Goal: Information Seeking & Learning: Check status

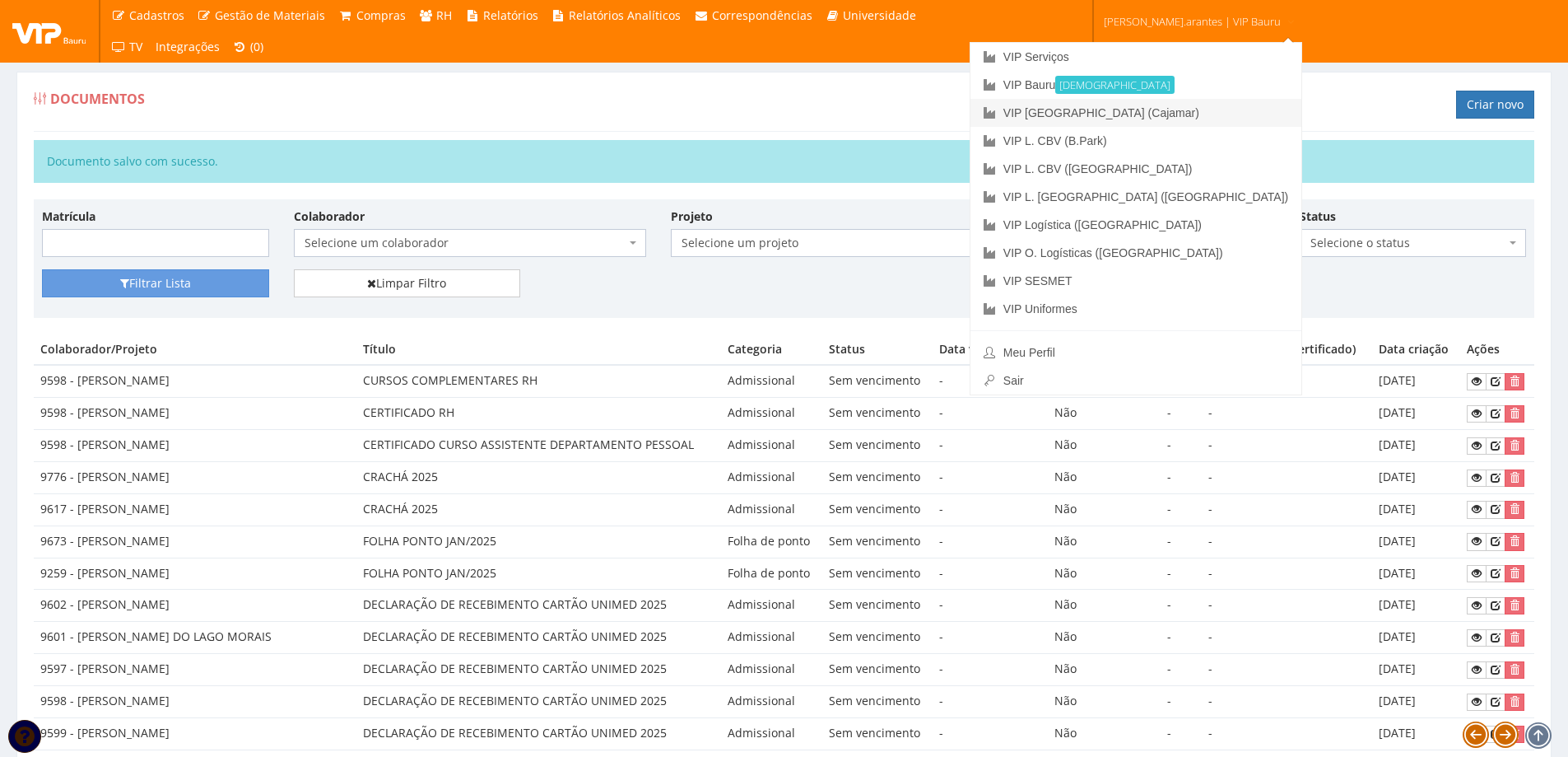
click at [1100, 116] on link "VIP [GEOGRAPHIC_DATA] (Cajamar)" at bounding box center [1136, 112] width 331 height 28
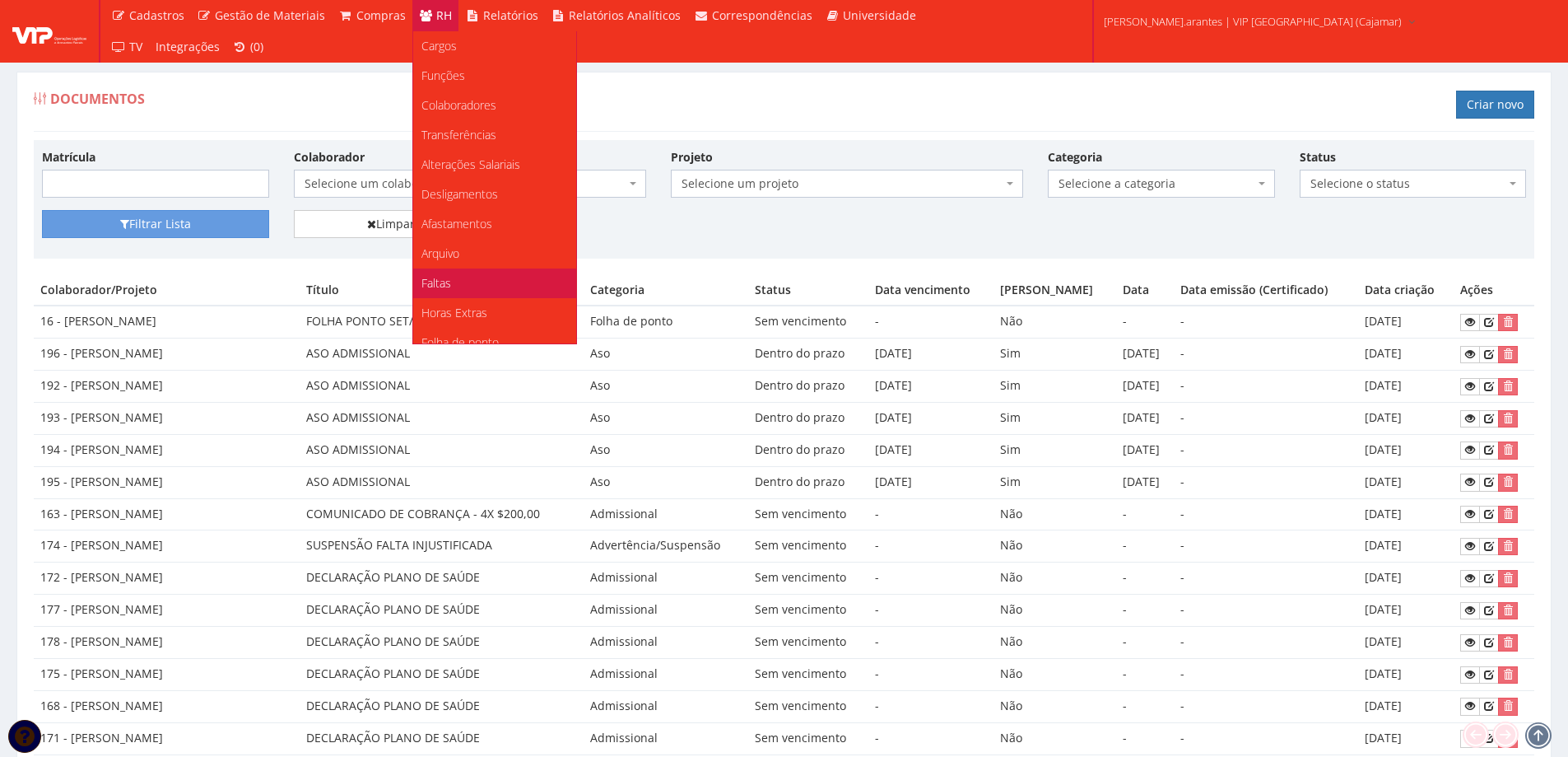
click at [438, 286] on span "Faltas" at bounding box center [436, 283] width 29 height 15
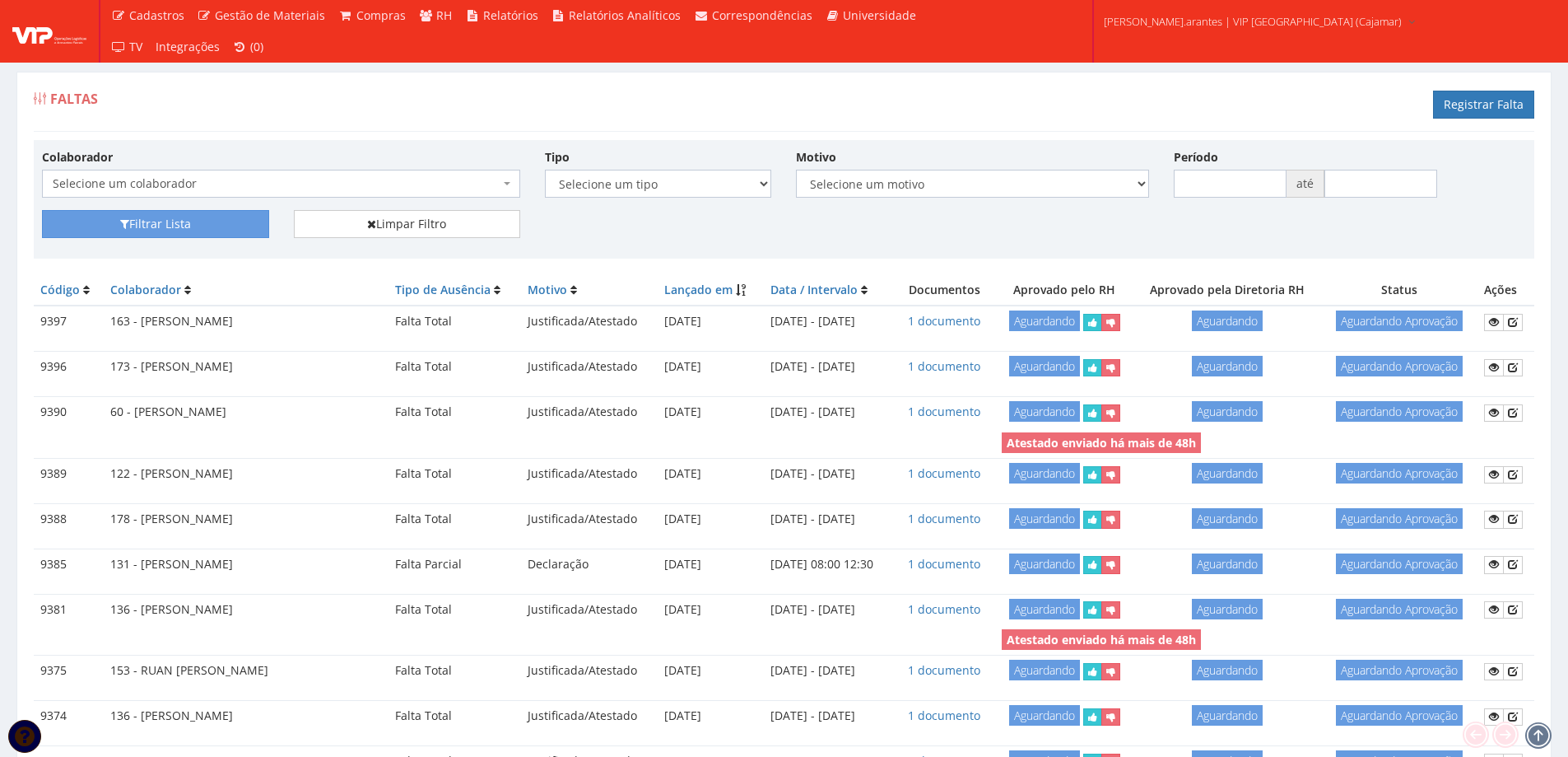
click at [151, 180] on span "Selecione um colaborador" at bounding box center [275, 183] width 447 height 16
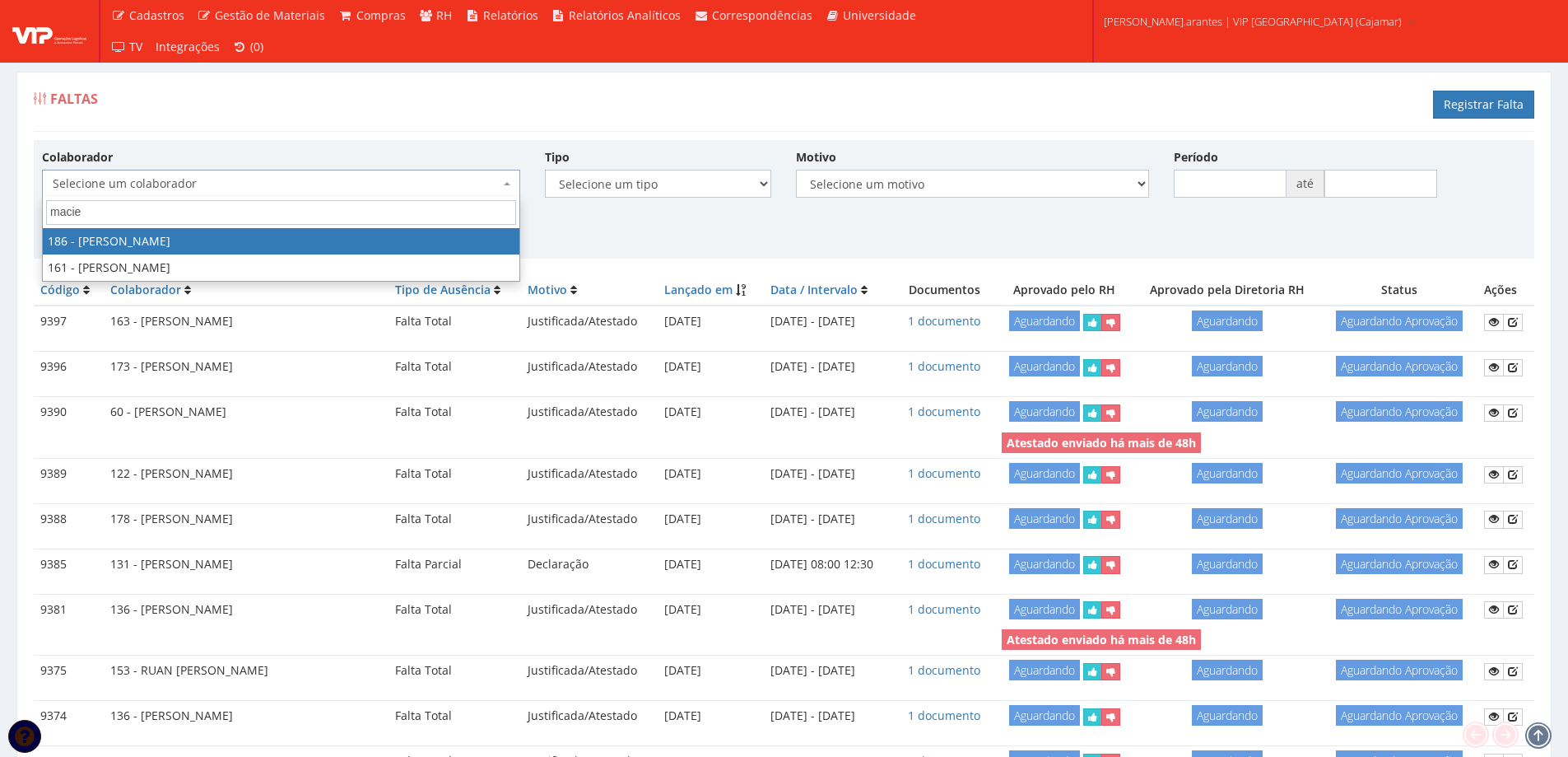
type input "maciel"
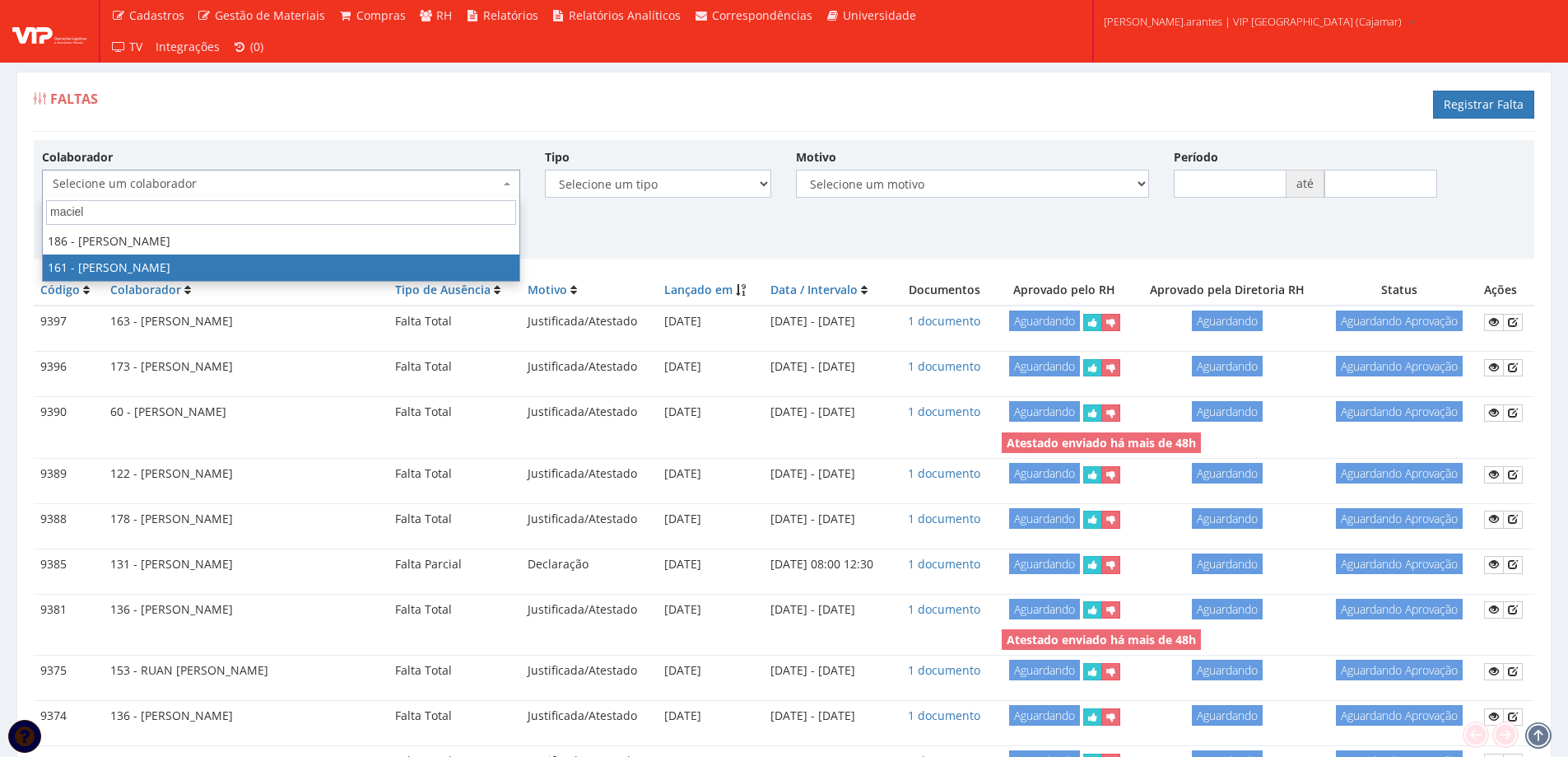
select select "4033"
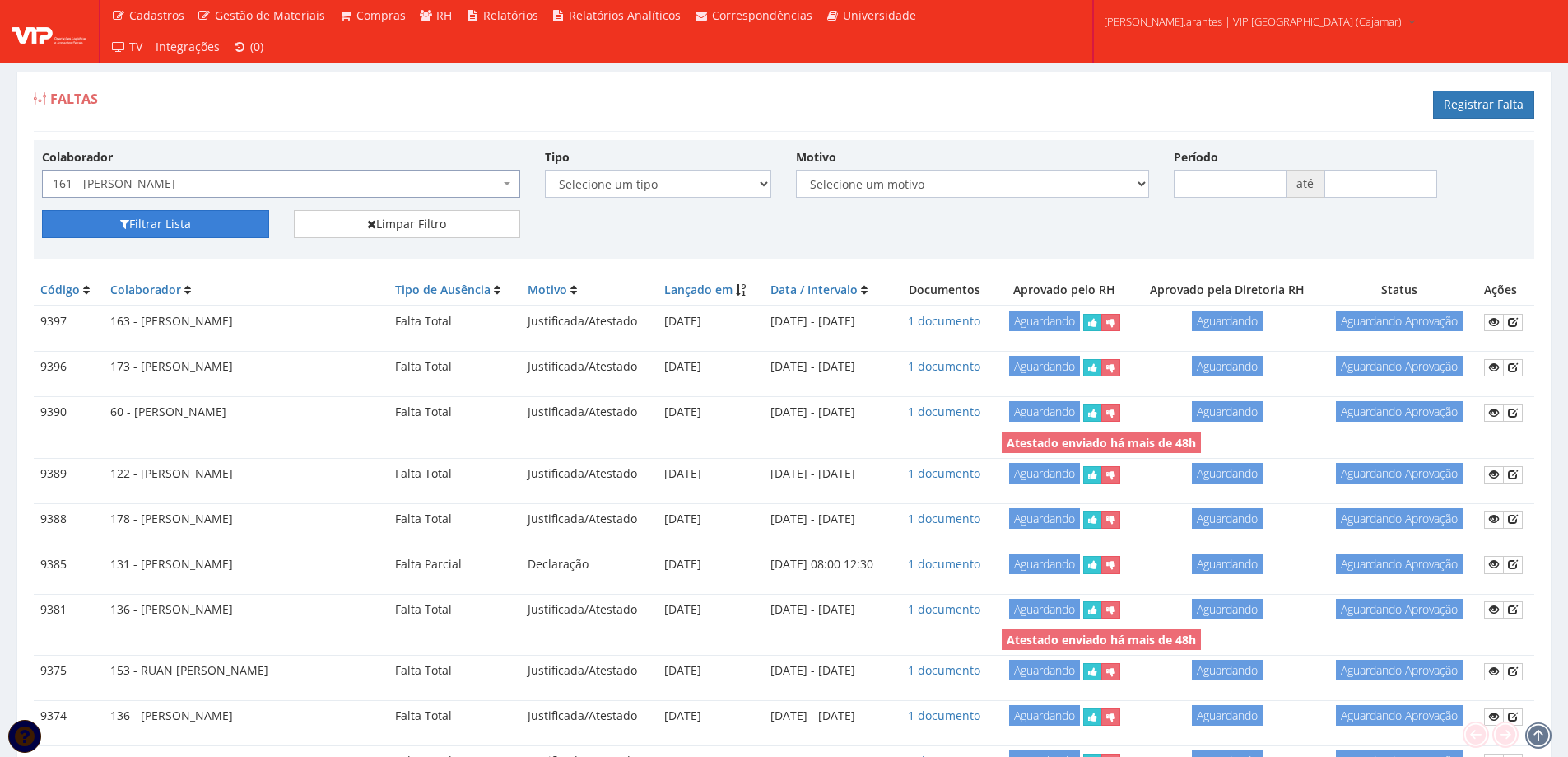
click at [161, 222] on button "Filtrar Lista" at bounding box center [155, 223] width 227 height 28
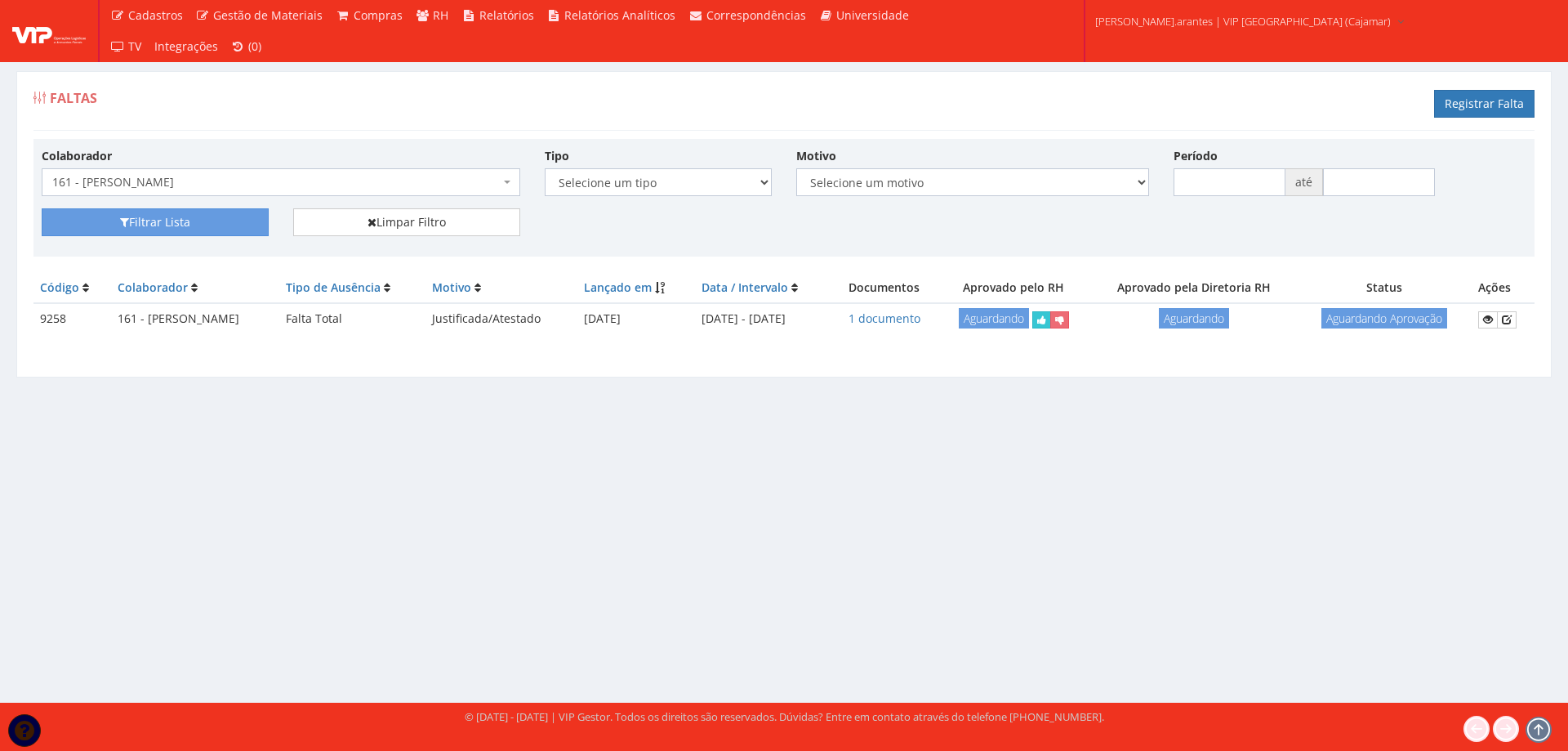
click at [430, 183] on span "161 - [PERSON_NAME]" at bounding box center [275, 182] width 448 height 16
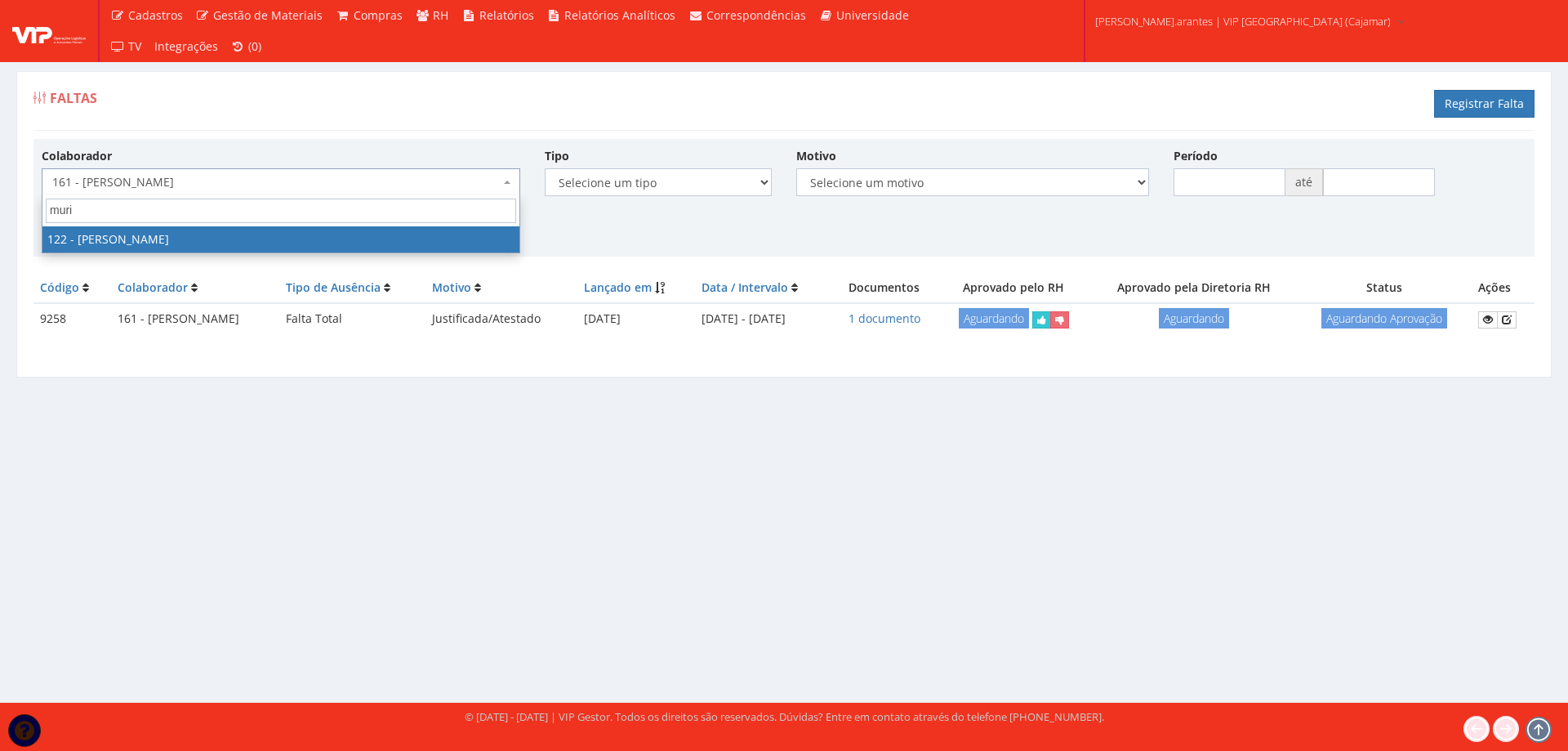
type input "muri"
select select "3824"
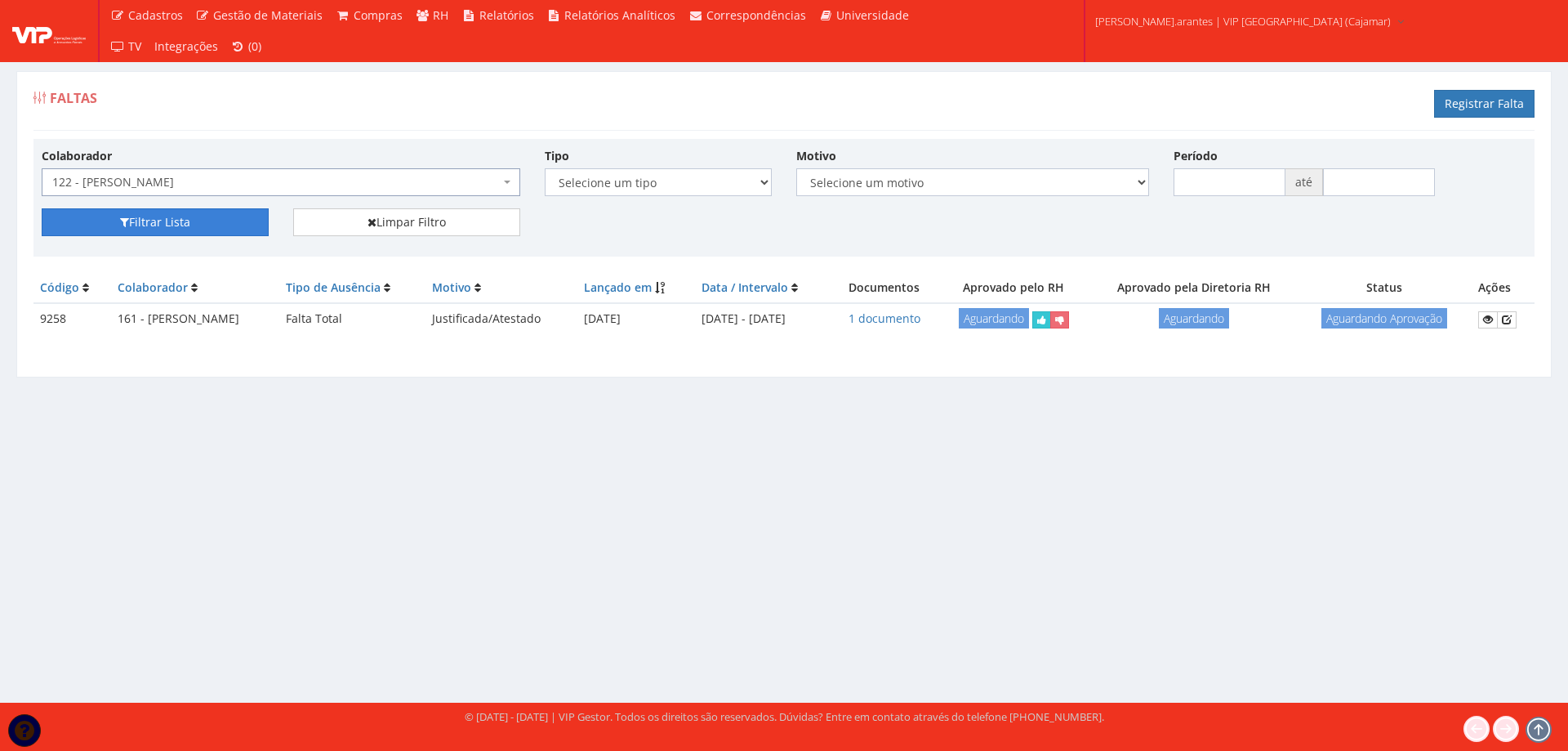
click at [168, 213] on button "Filtrar Lista" at bounding box center [155, 221] width 227 height 27
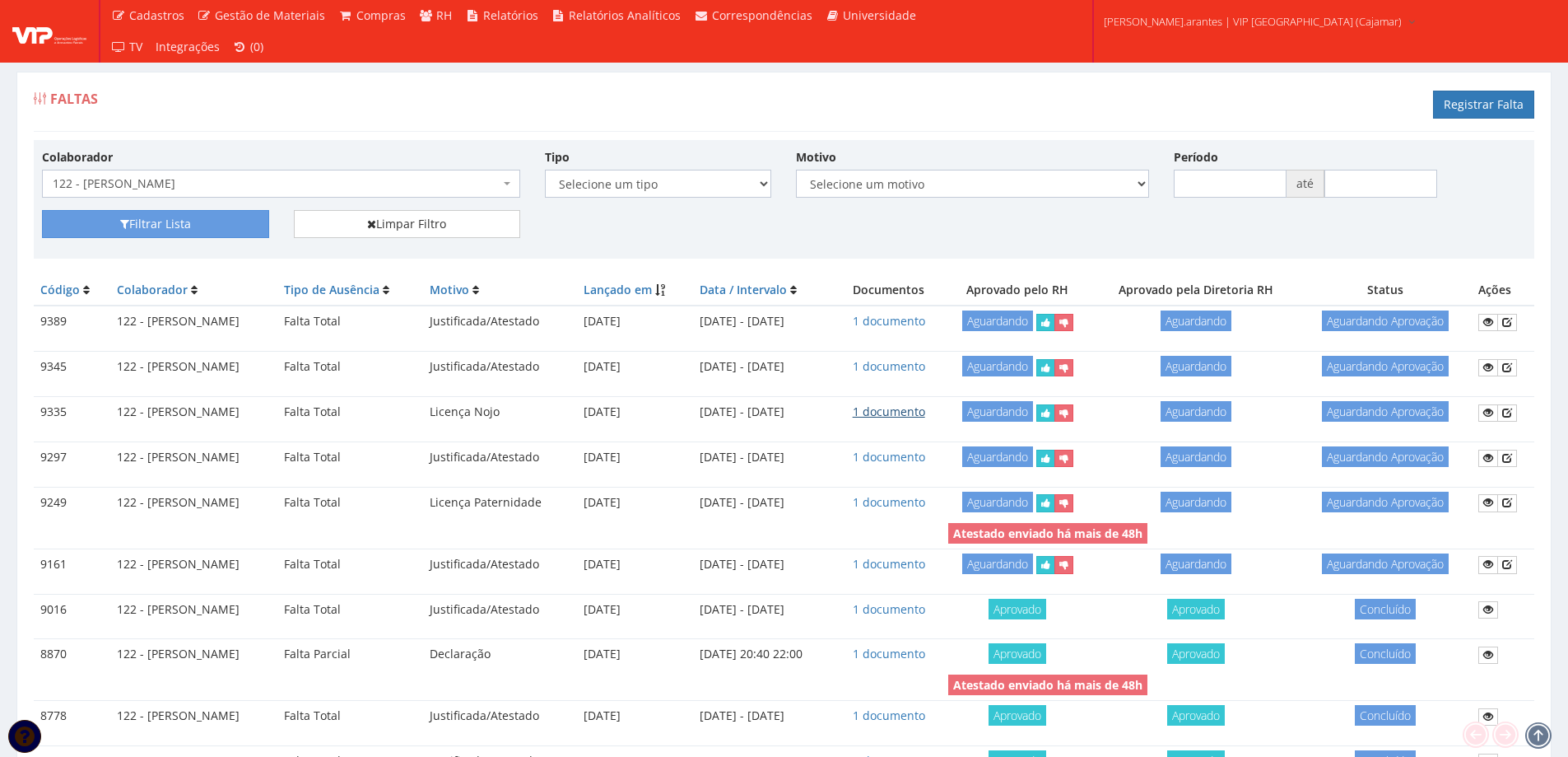
click at [910, 414] on link "1 documento" at bounding box center [889, 411] width 72 height 15
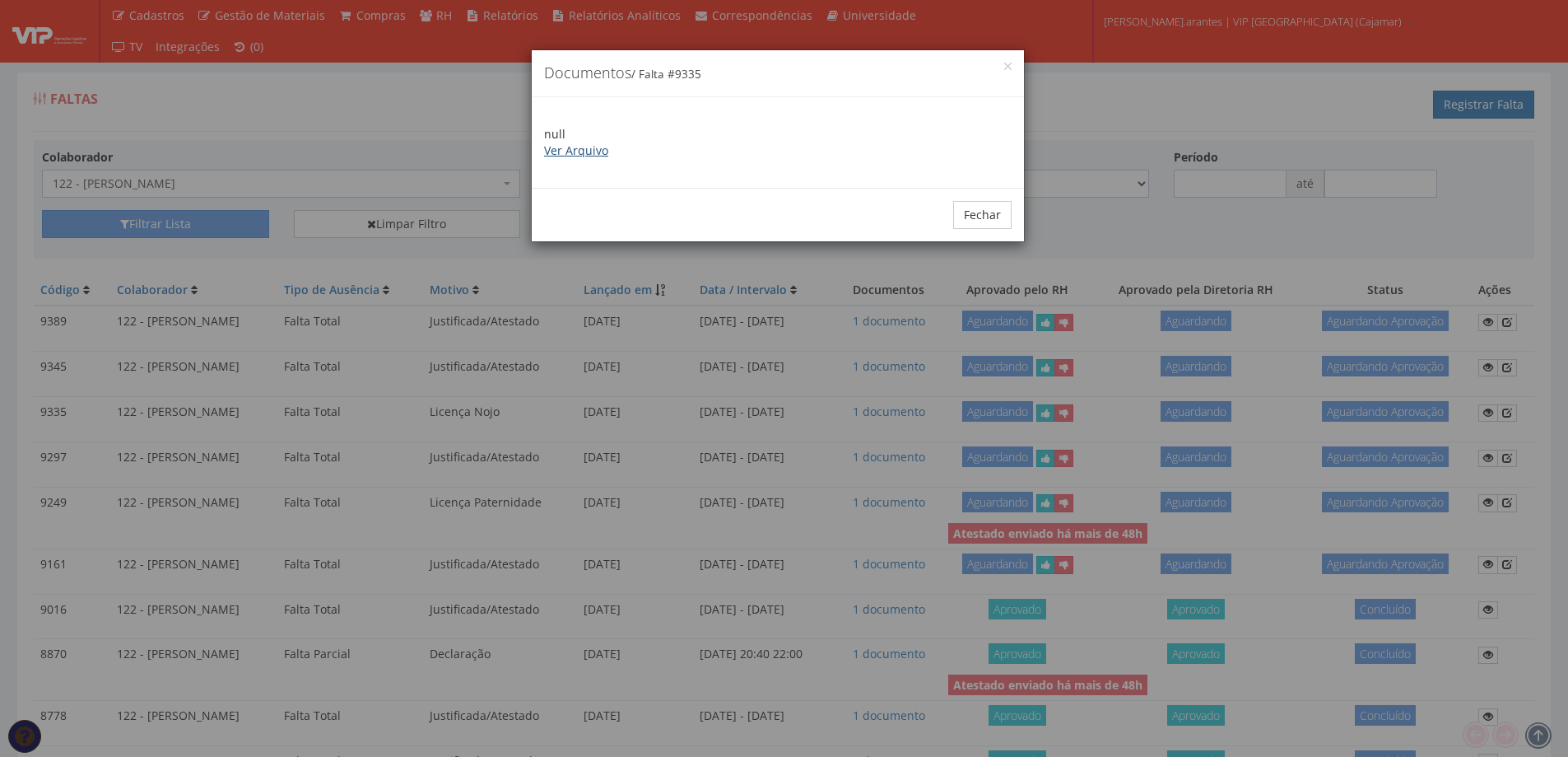
click at [598, 145] on link "Ver Arquivo" at bounding box center [576, 150] width 65 height 15
click at [979, 214] on button "Fechar" at bounding box center [983, 214] width 59 height 28
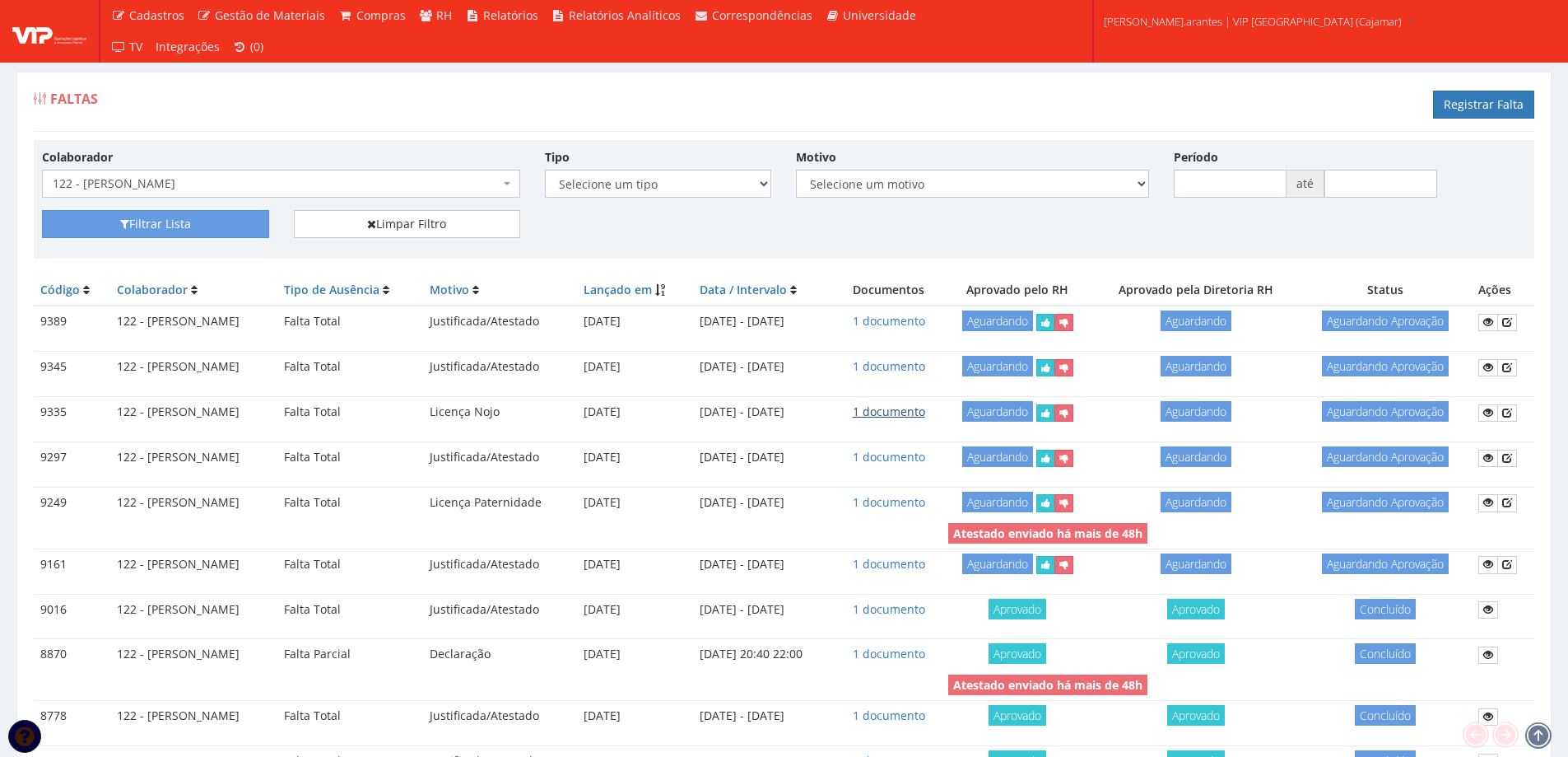
click at [895, 417] on link "1 documento" at bounding box center [889, 411] width 72 height 15
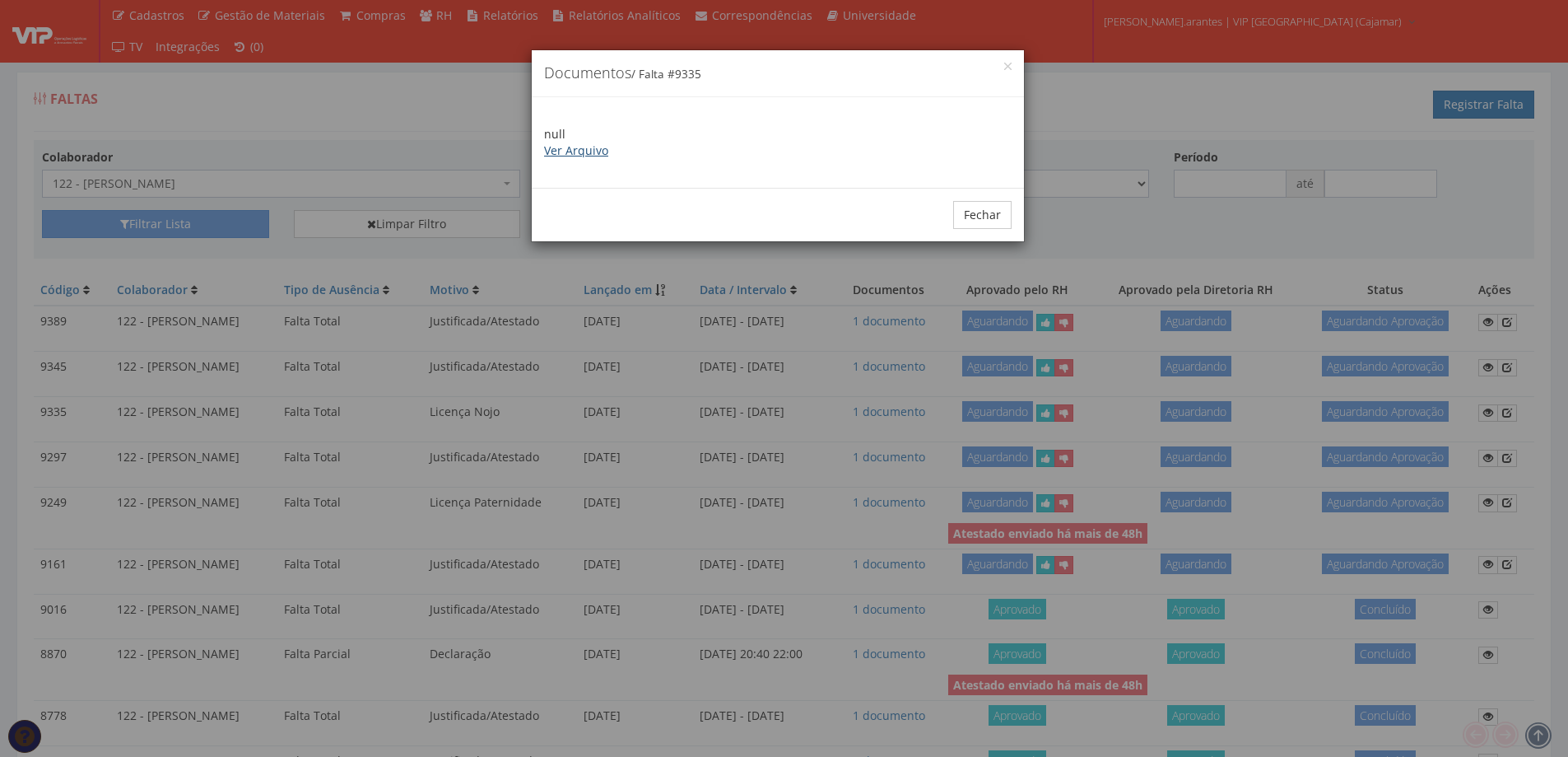
click at [570, 156] on link "Ver Arquivo" at bounding box center [576, 150] width 65 height 15
click at [991, 208] on button "Fechar" at bounding box center [983, 214] width 59 height 28
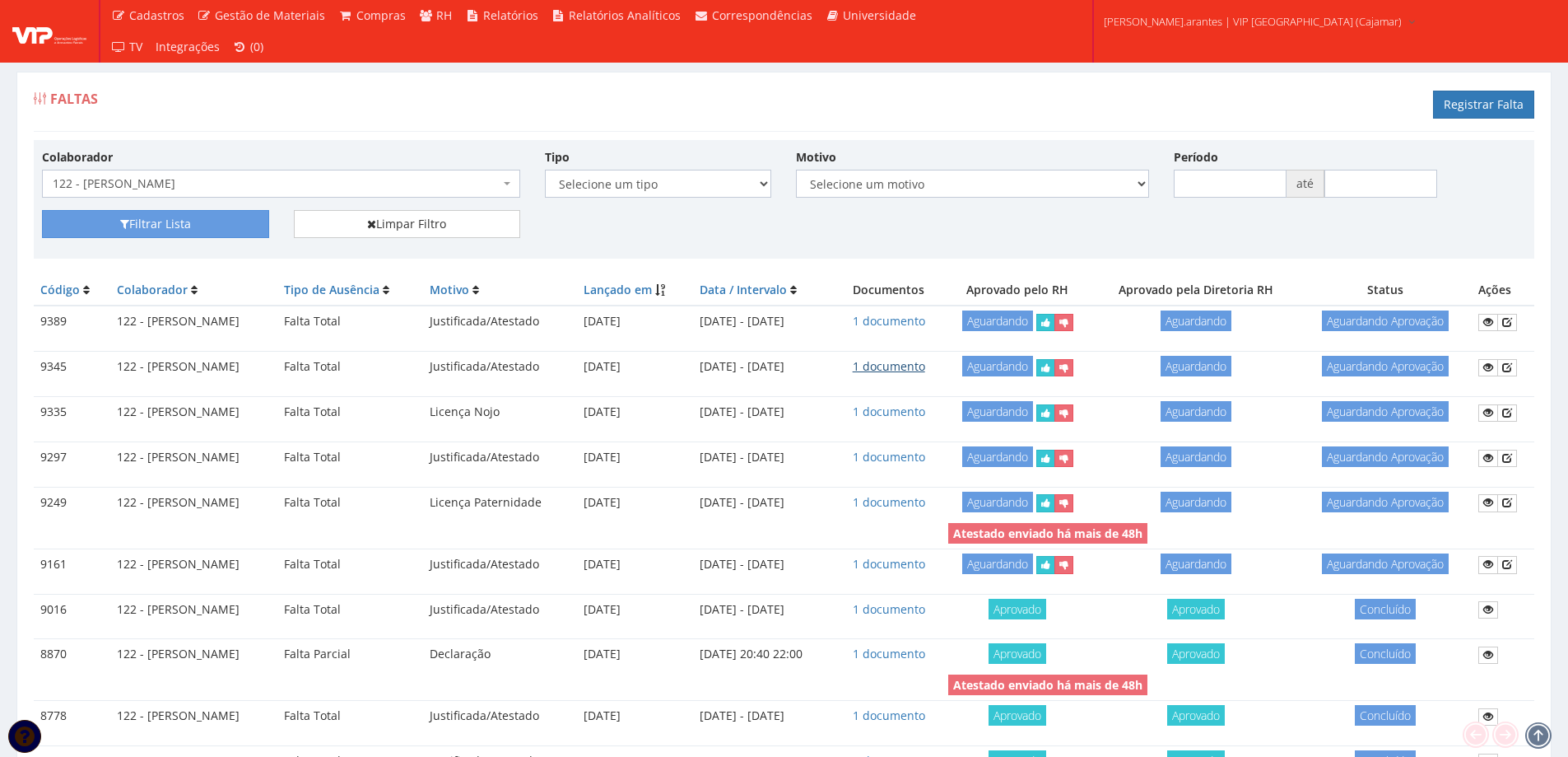
click at [890, 367] on link "1 documento" at bounding box center [889, 366] width 72 height 15
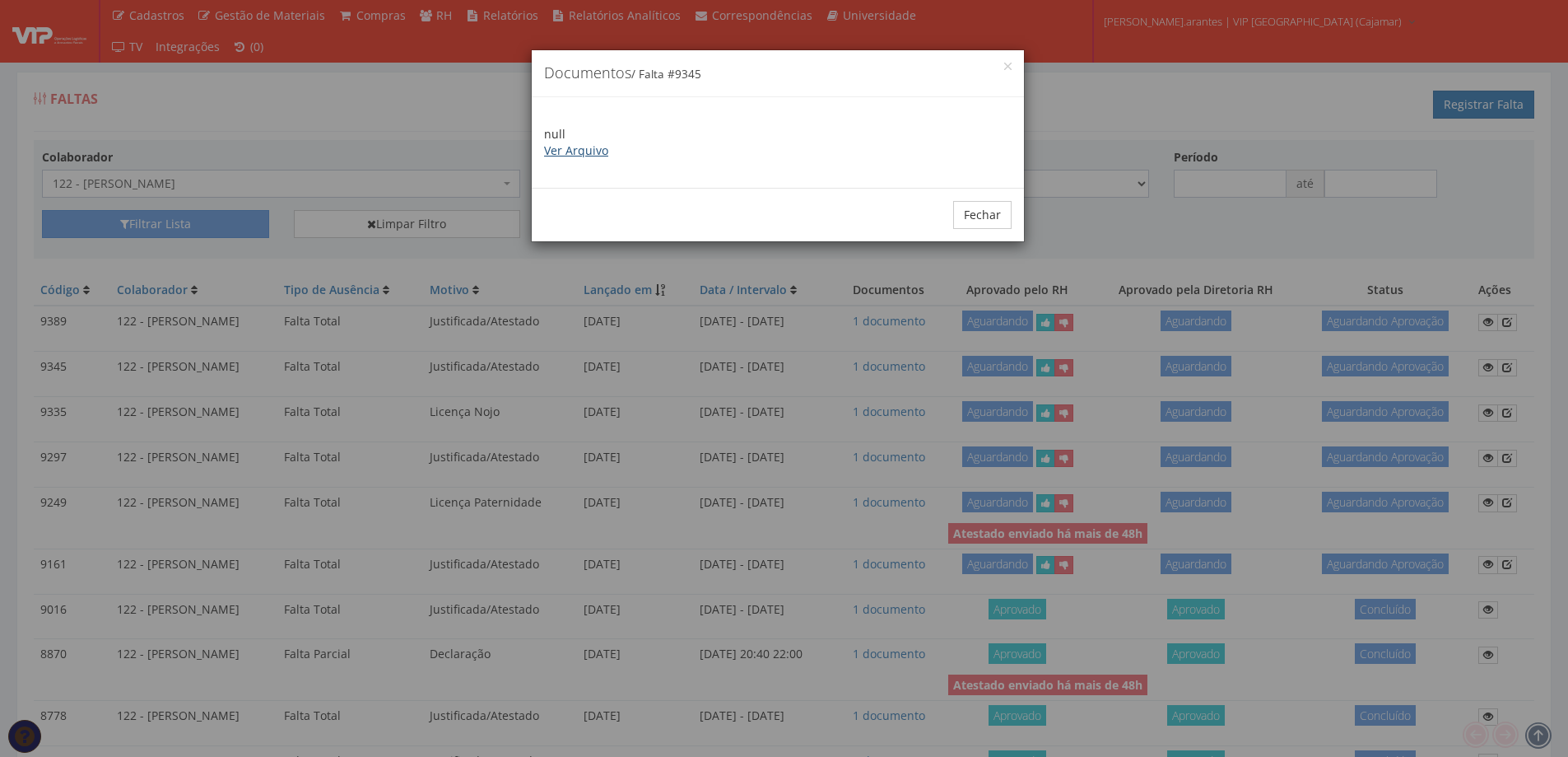
click at [585, 157] on link "Ver Arquivo" at bounding box center [576, 150] width 65 height 15
click at [980, 216] on button "Fechar" at bounding box center [983, 214] width 59 height 28
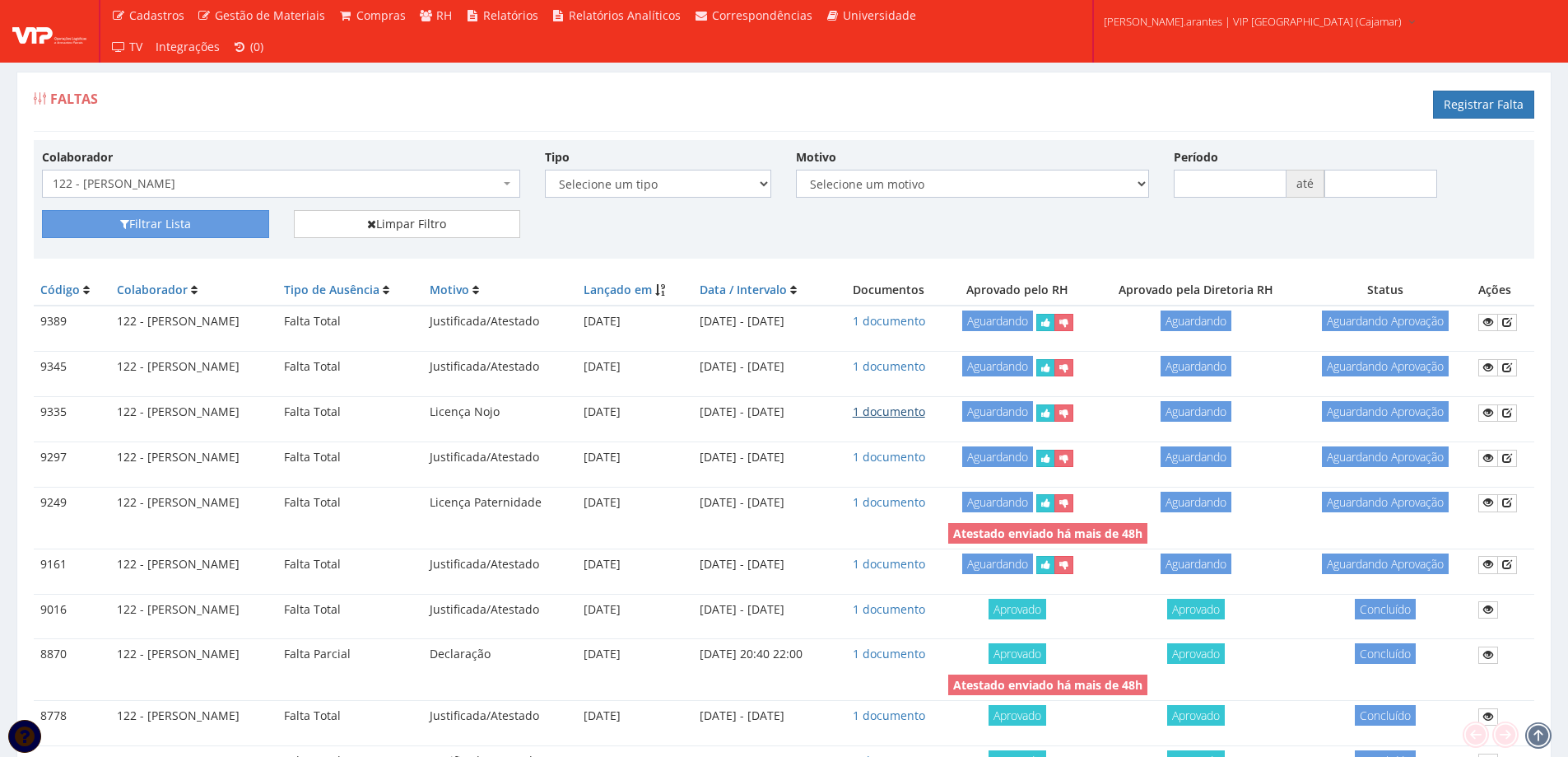
click at [915, 410] on link "1 documento" at bounding box center [889, 411] width 72 height 15
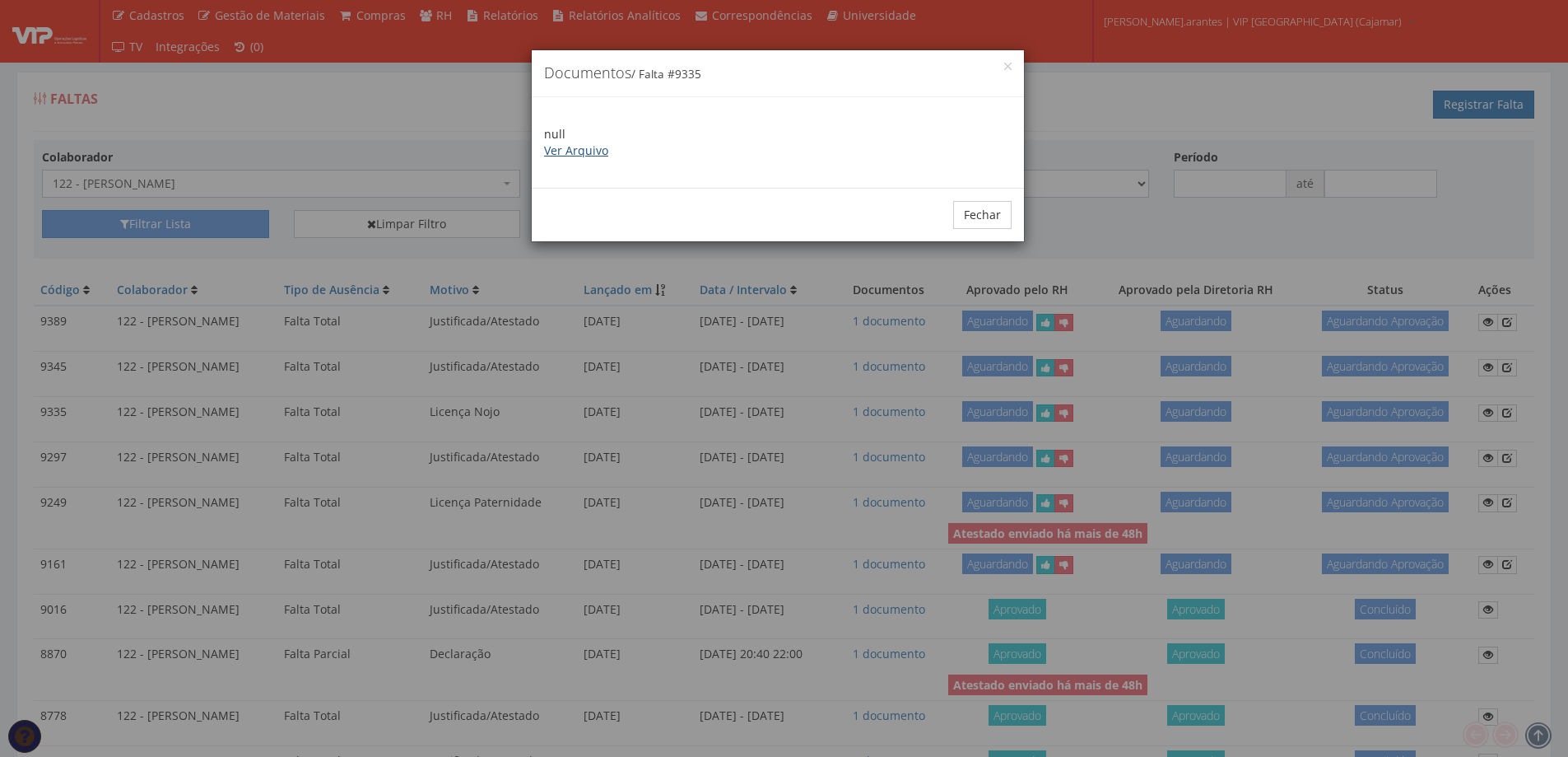
click at [564, 150] on link "Ver Arquivo" at bounding box center [576, 150] width 65 height 15
click at [977, 217] on button "Fechar" at bounding box center [983, 214] width 59 height 28
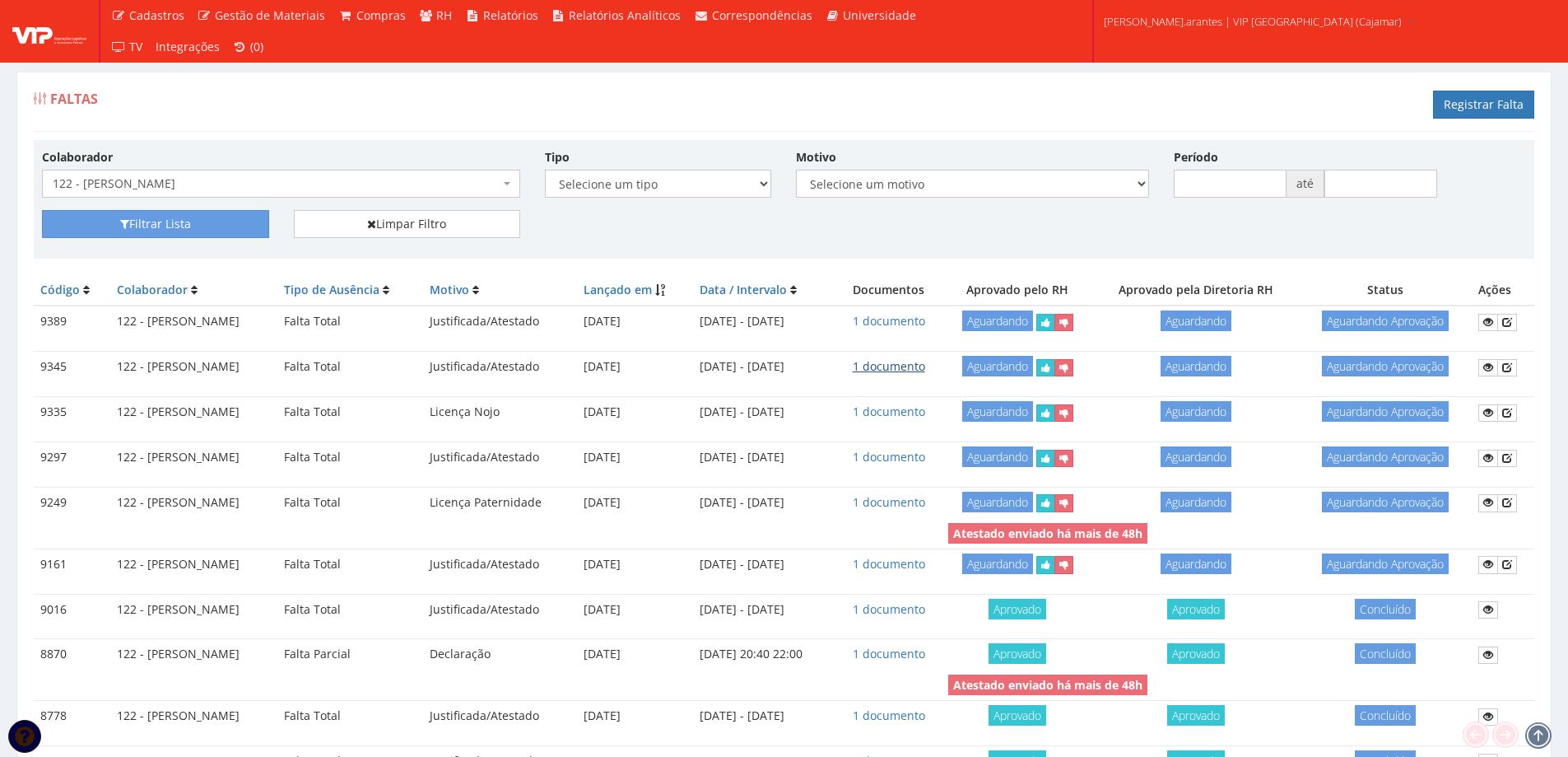
click at [912, 364] on link "1 documento" at bounding box center [889, 366] width 72 height 15
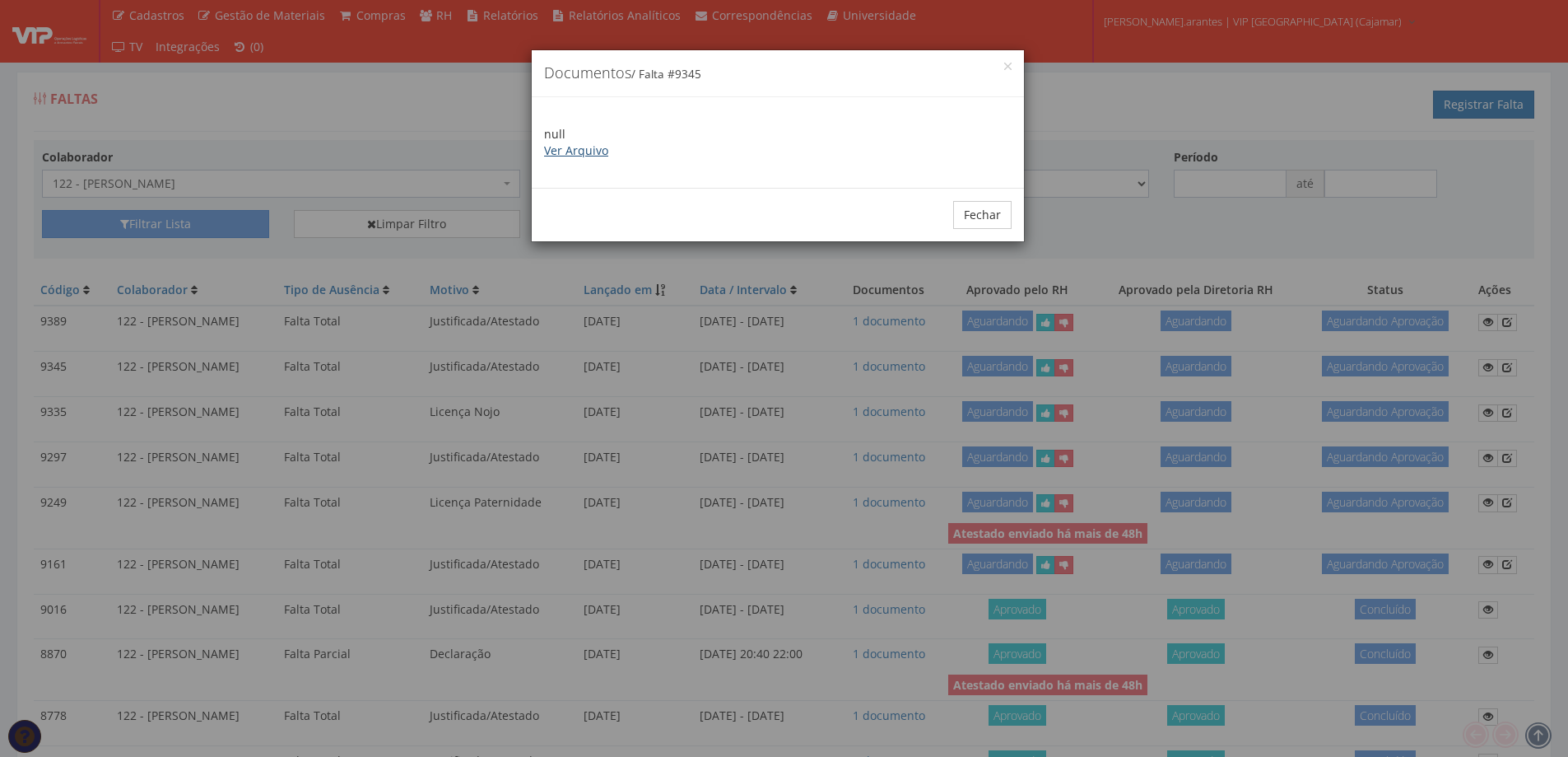
click at [577, 149] on link "Ver Arquivo" at bounding box center [576, 150] width 65 height 15
click at [977, 208] on button "Fechar" at bounding box center [983, 214] width 59 height 28
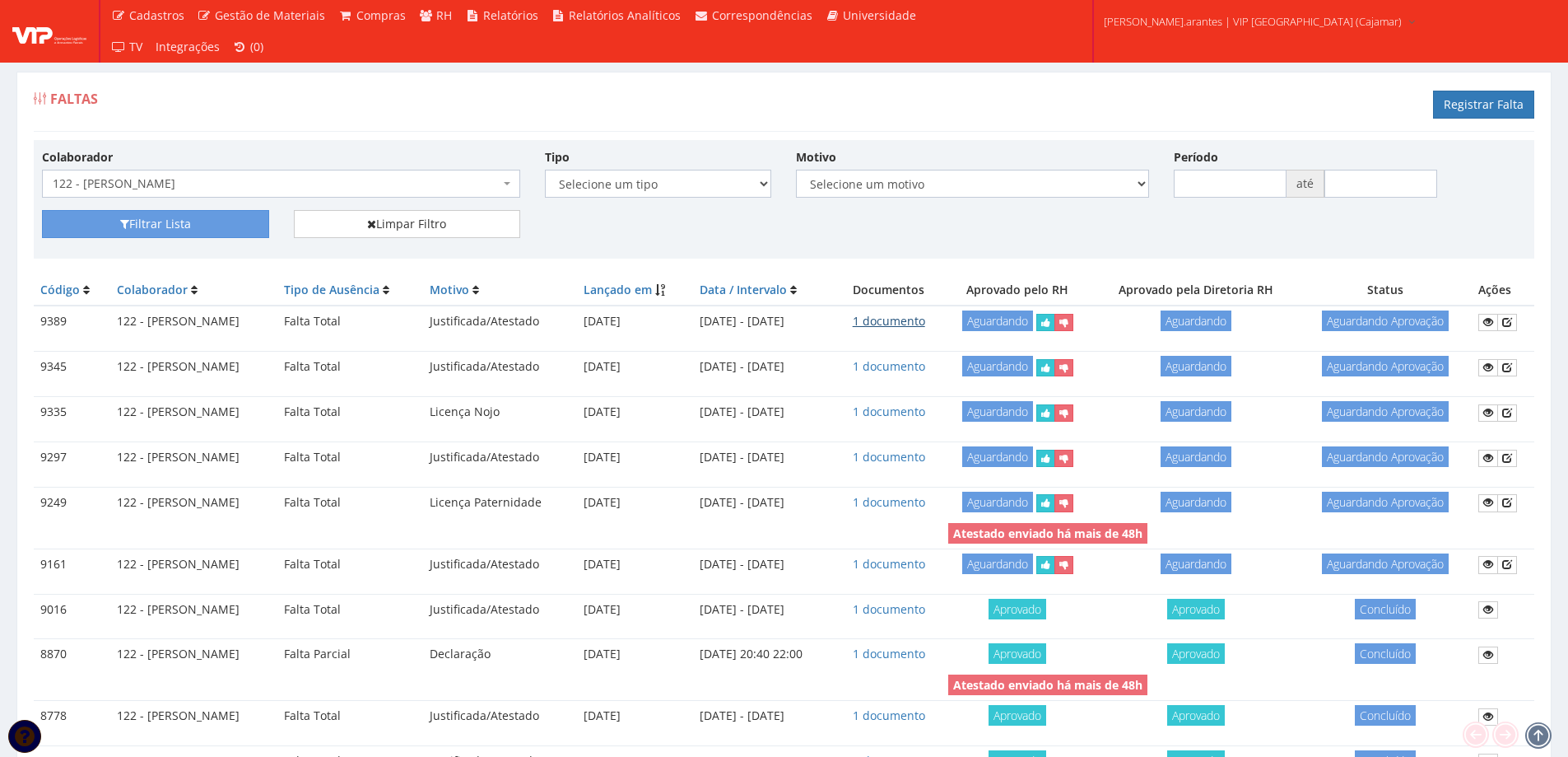
click at [912, 321] on link "1 documento" at bounding box center [889, 320] width 72 height 15
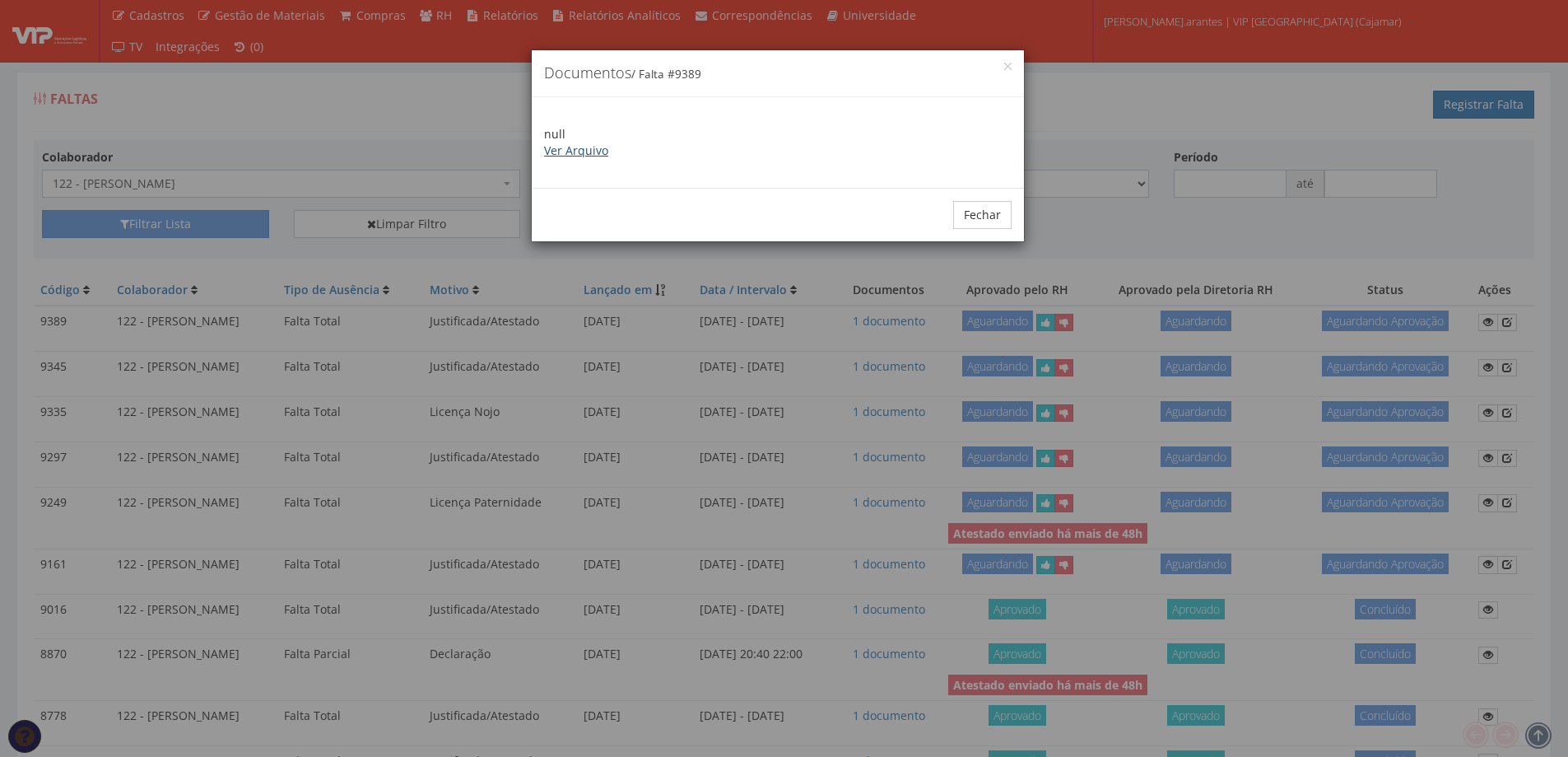
click at [577, 151] on link "Ver Arquivo" at bounding box center [576, 150] width 65 height 15
click at [973, 215] on button "Fechar" at bounding box center [983, 214] width 59 height 28
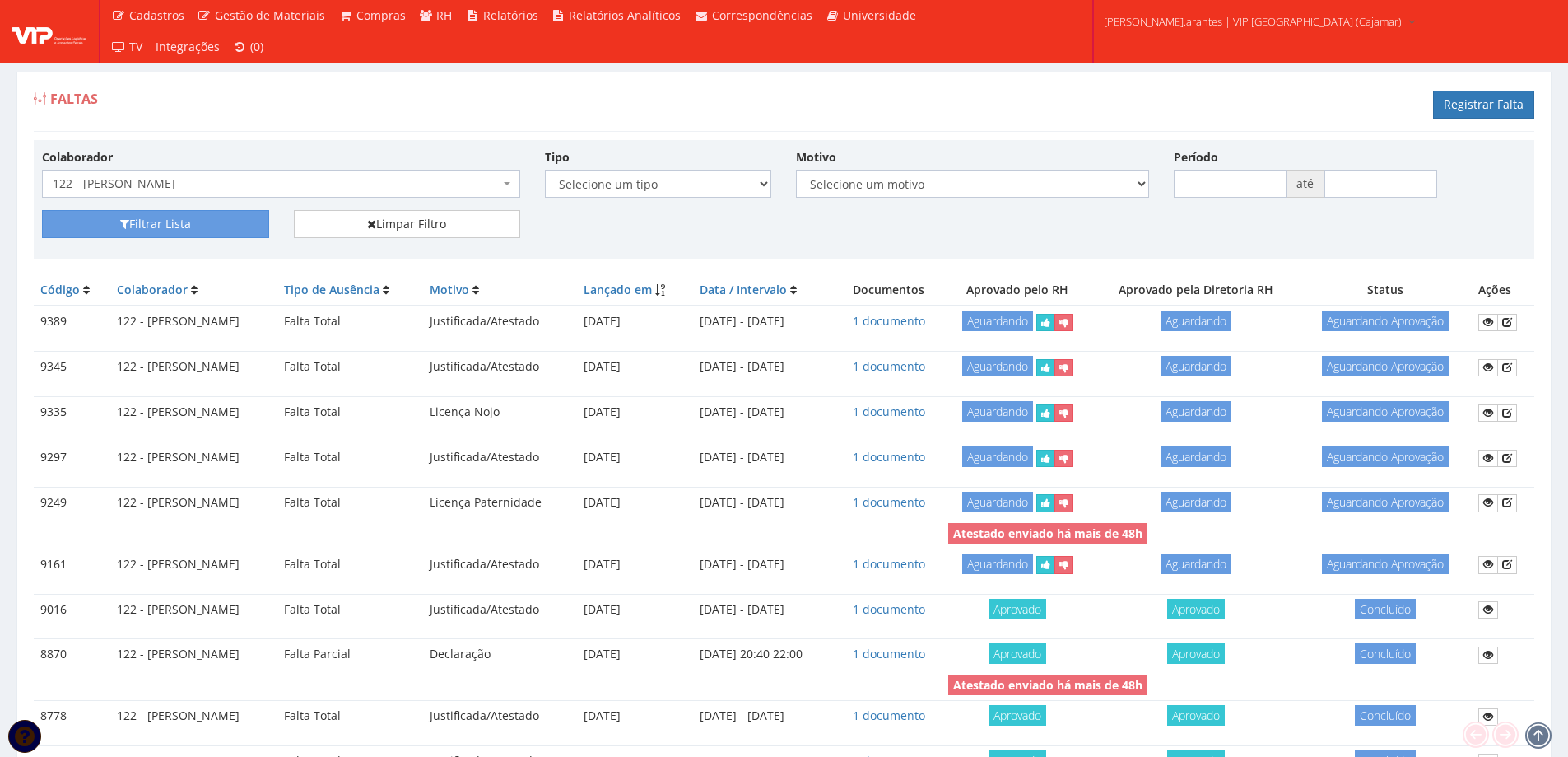
click at [294, 187] on span "122 - [PERSON_NAME]" at bounding box center [275, 183] width 447 height 16
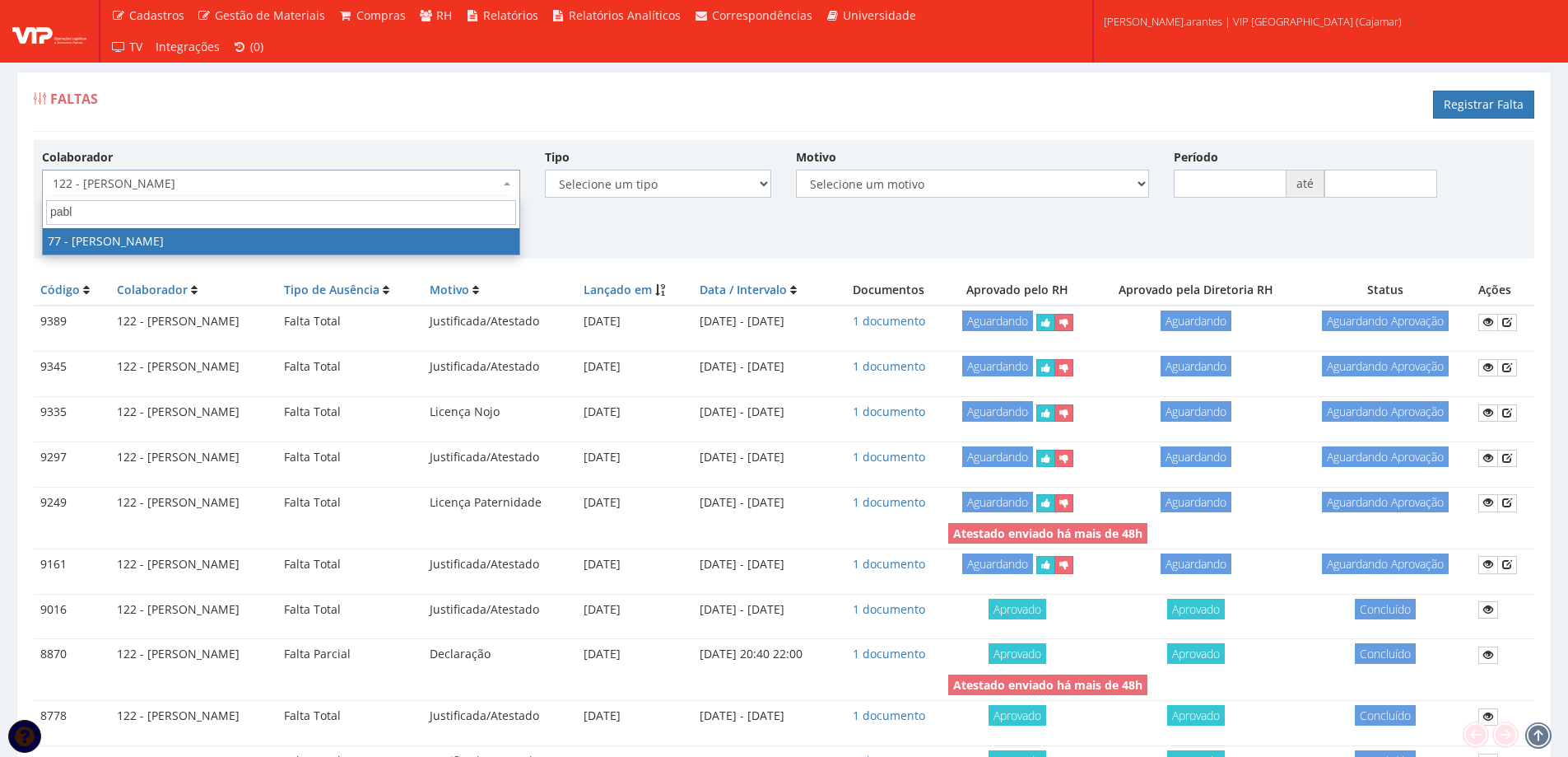
type input "pablo"
select select "3317"
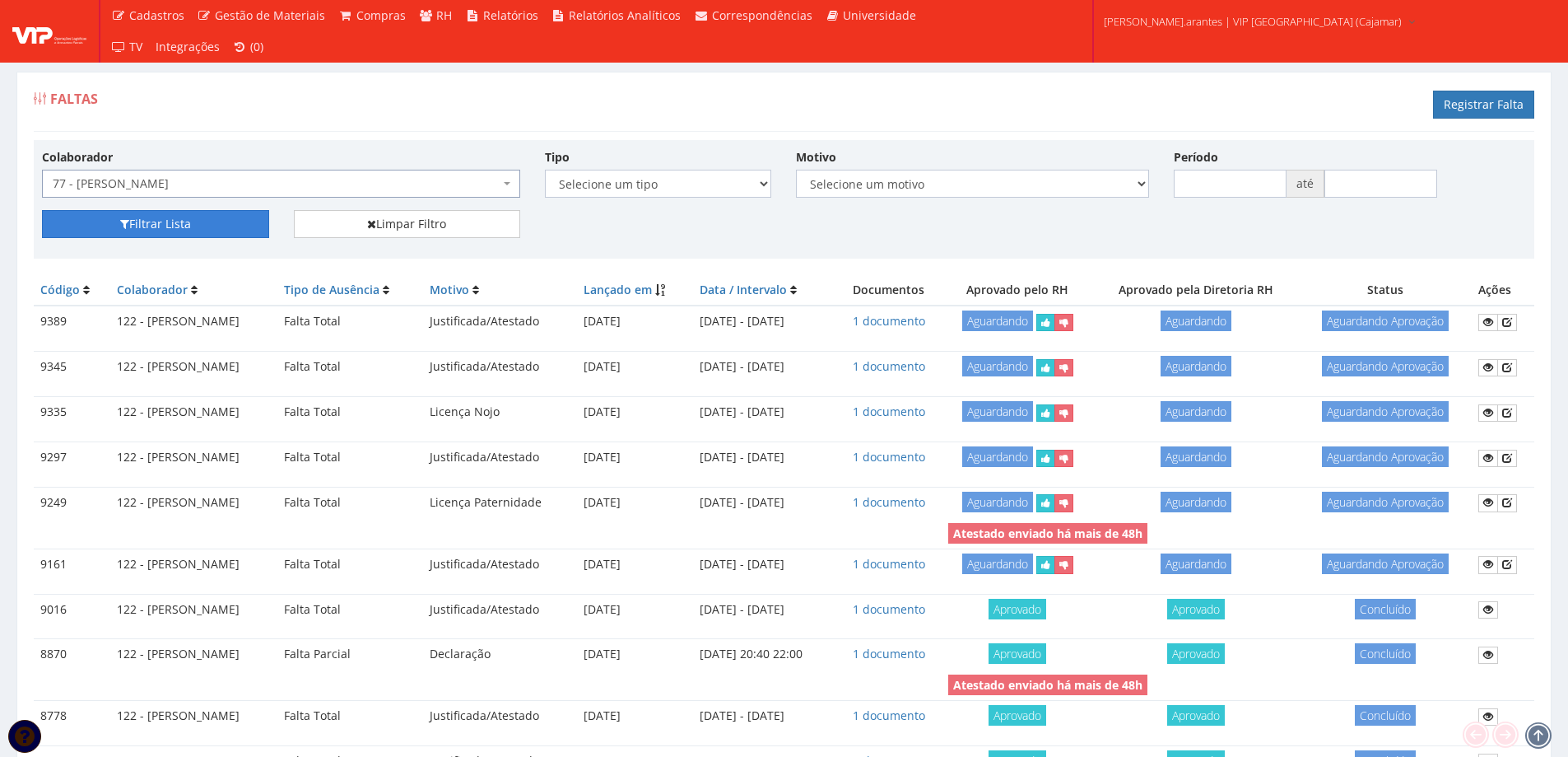
click at [122, 237] on button "Filtrar Lista" at bounding box center [155, 223] width 227 height 28
click at [125, 227] on icon "submit" at bounding box center [125, 224] width 9 height 11
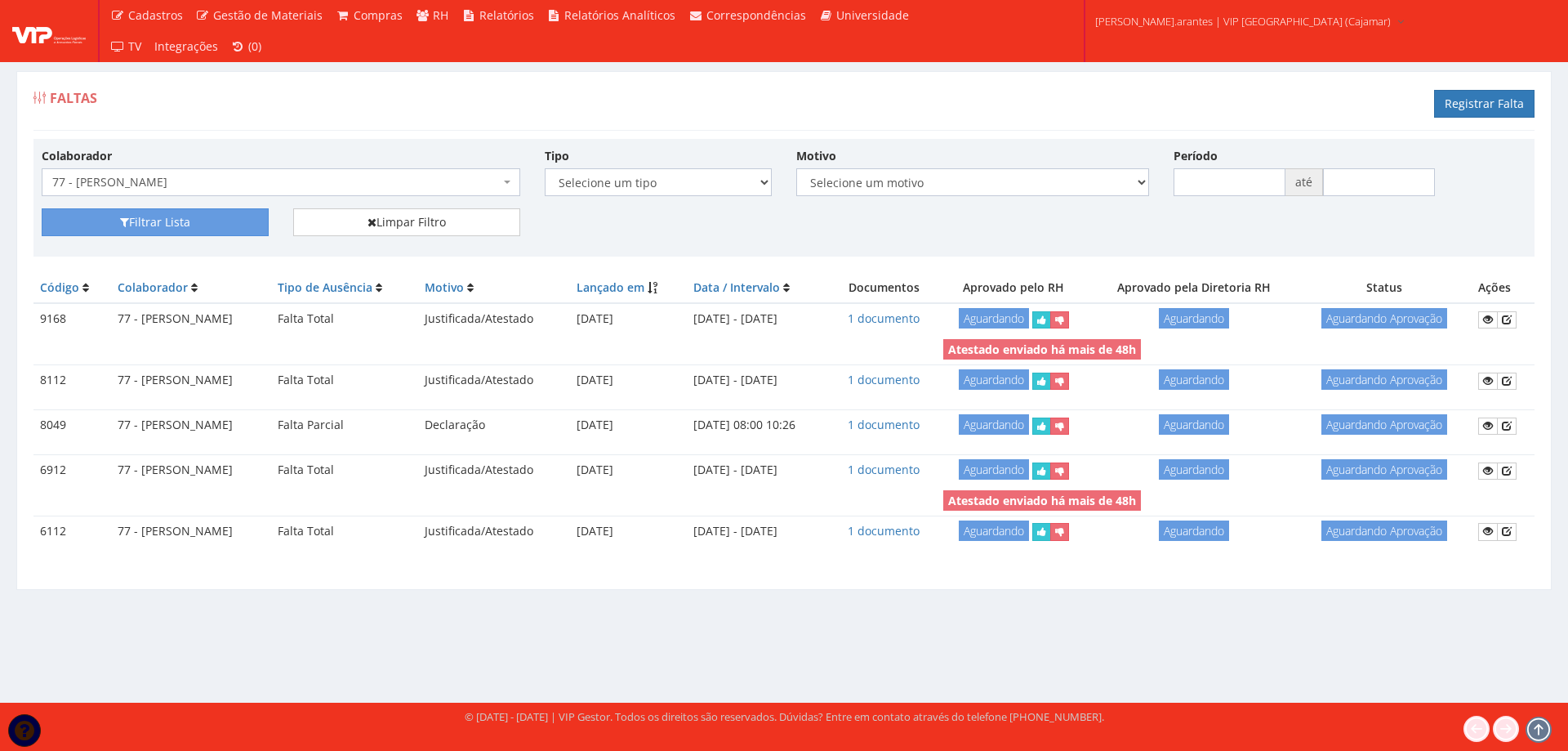
click at [344, 188] on span "77 - [PERSON_NAME]" at bounding box center [275, 182] width 448 height 16
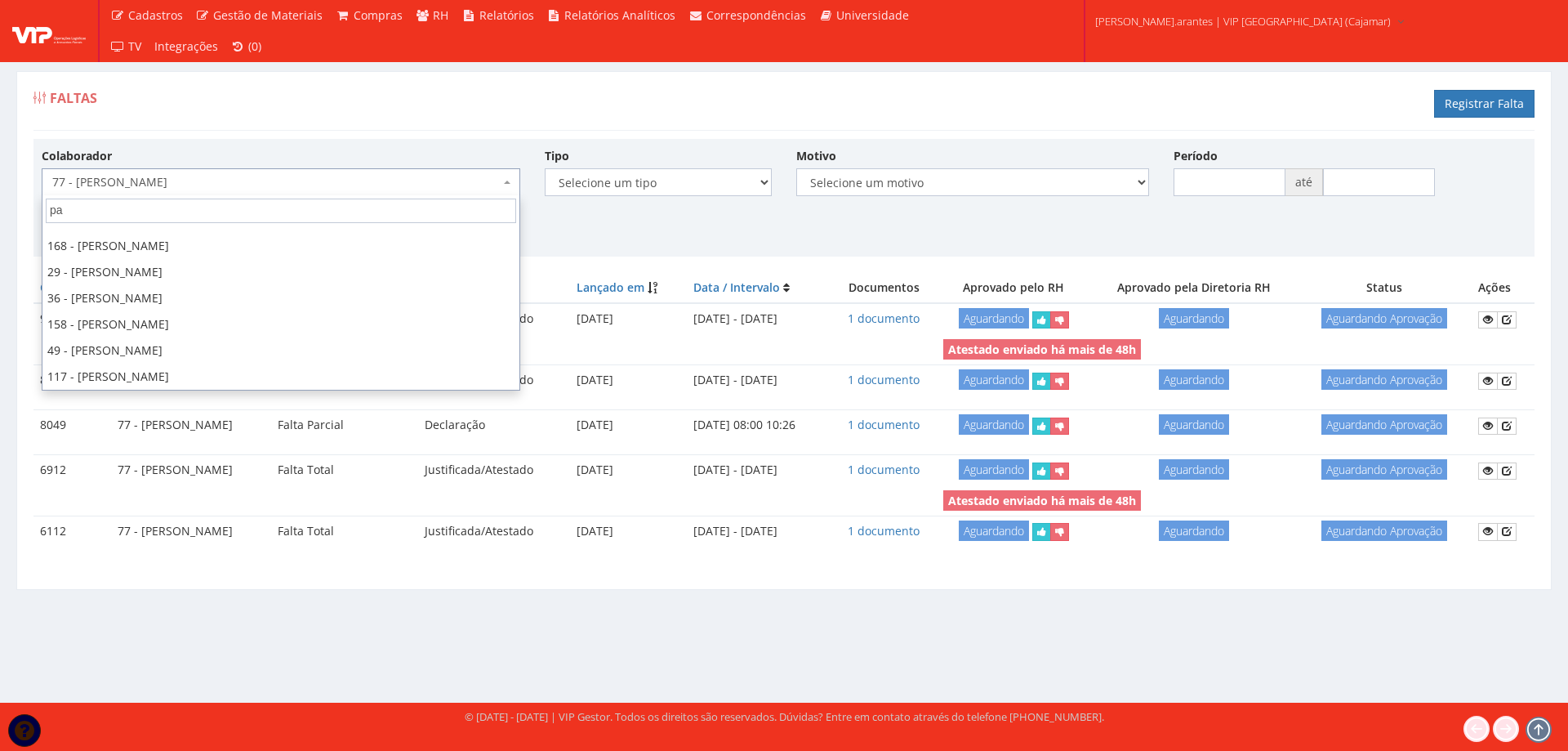
scroll to position [236, 0]
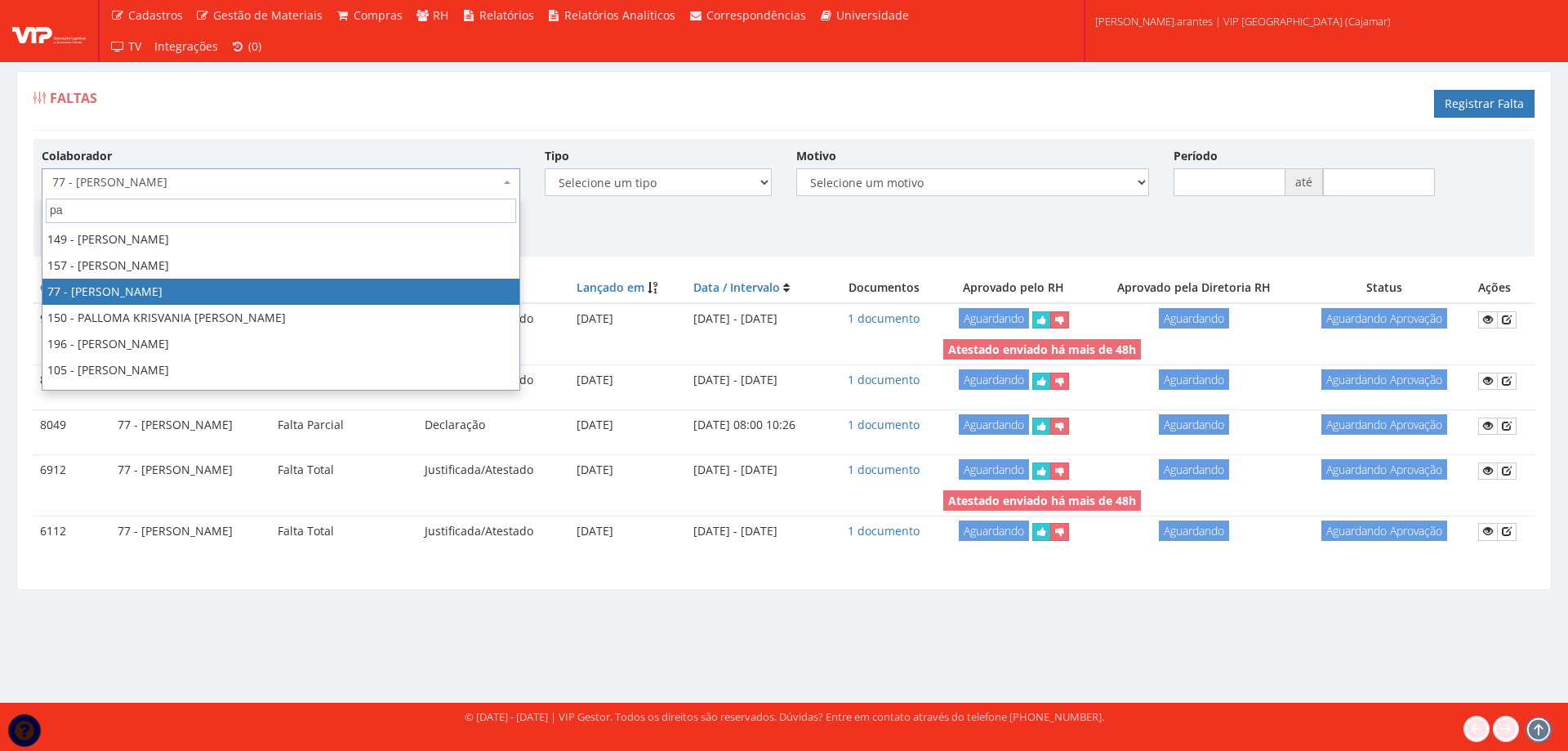
type input "pal"
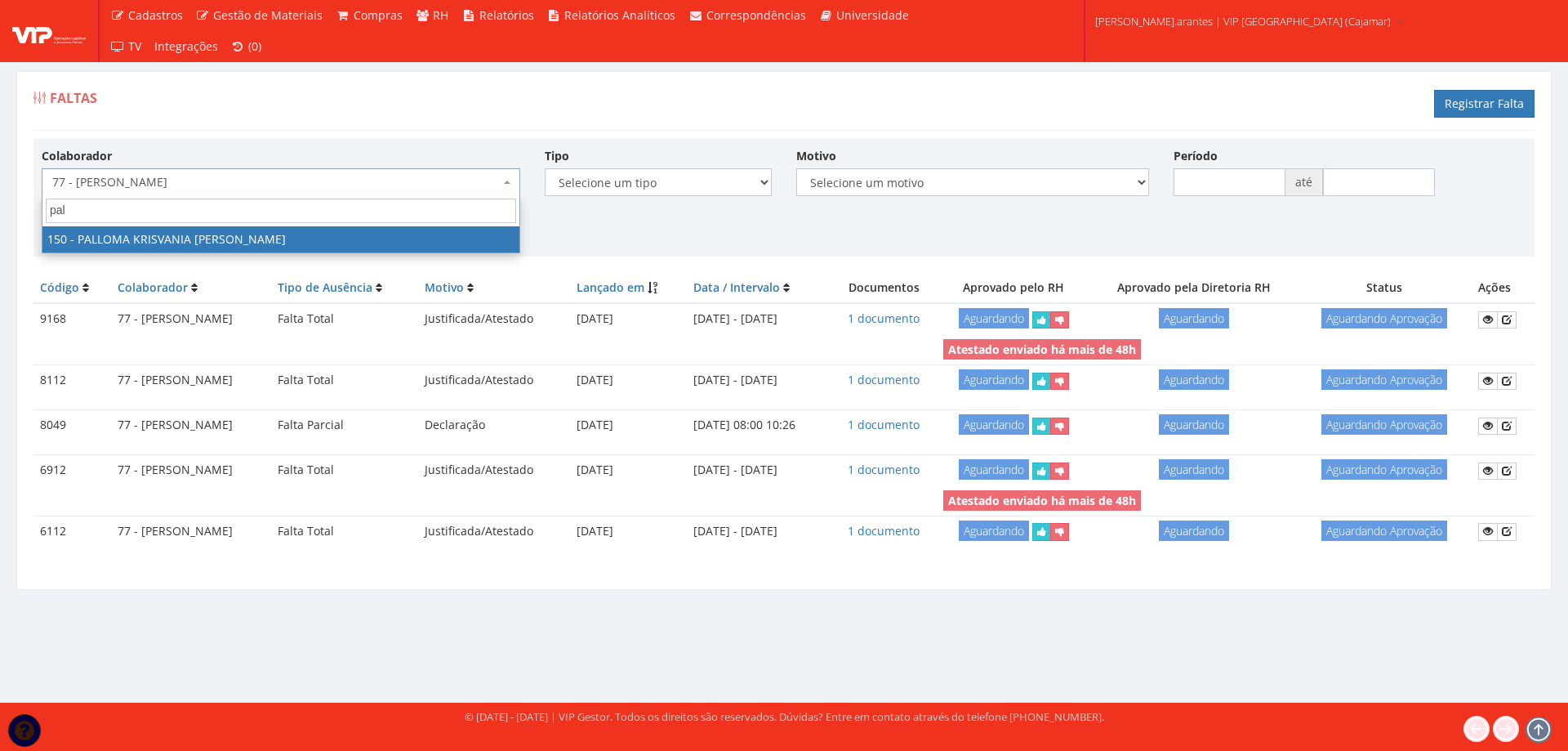
select select "3938"
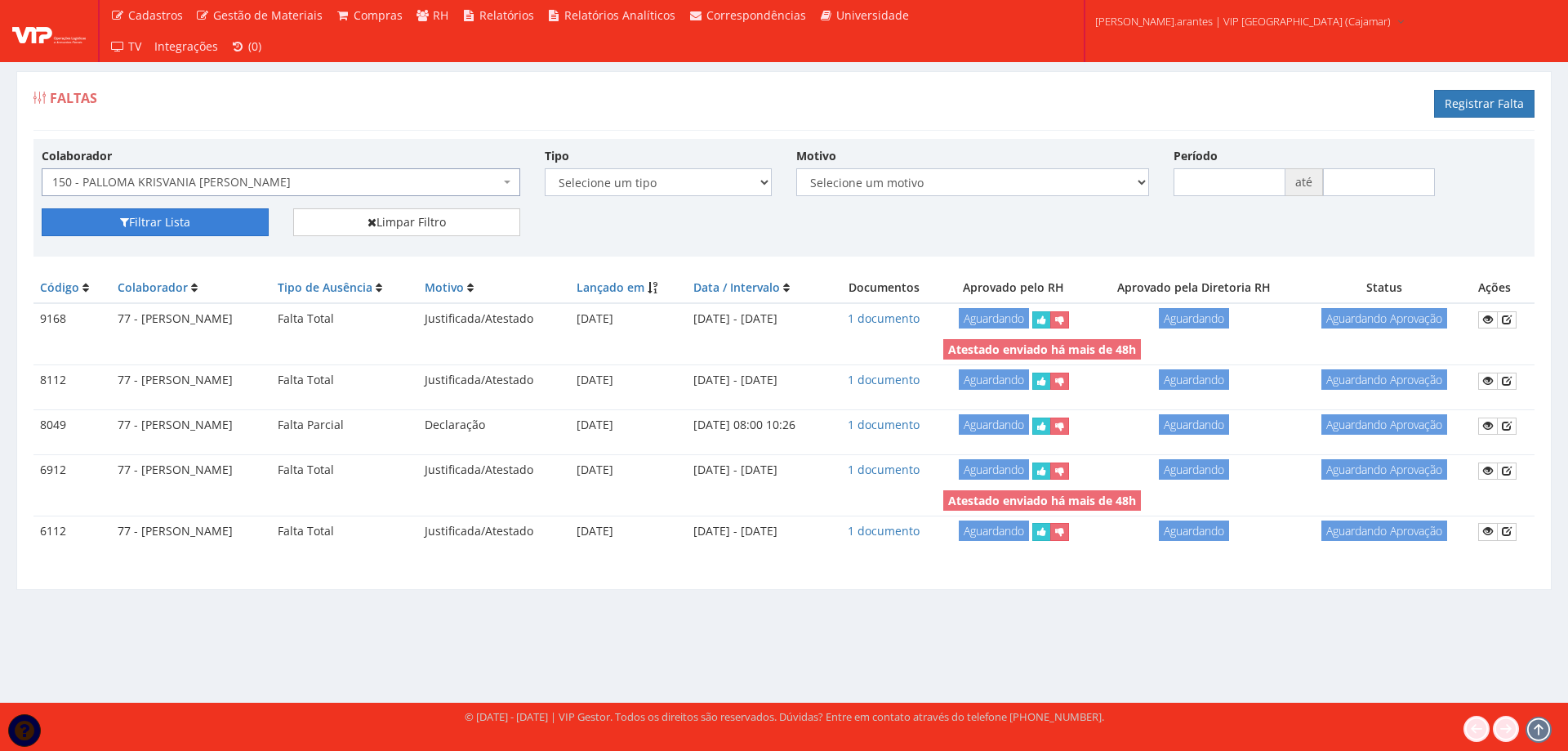
click at [196, 212] on button "Filtrar Lista" at bounding box center [155, 221] width 227 height 27
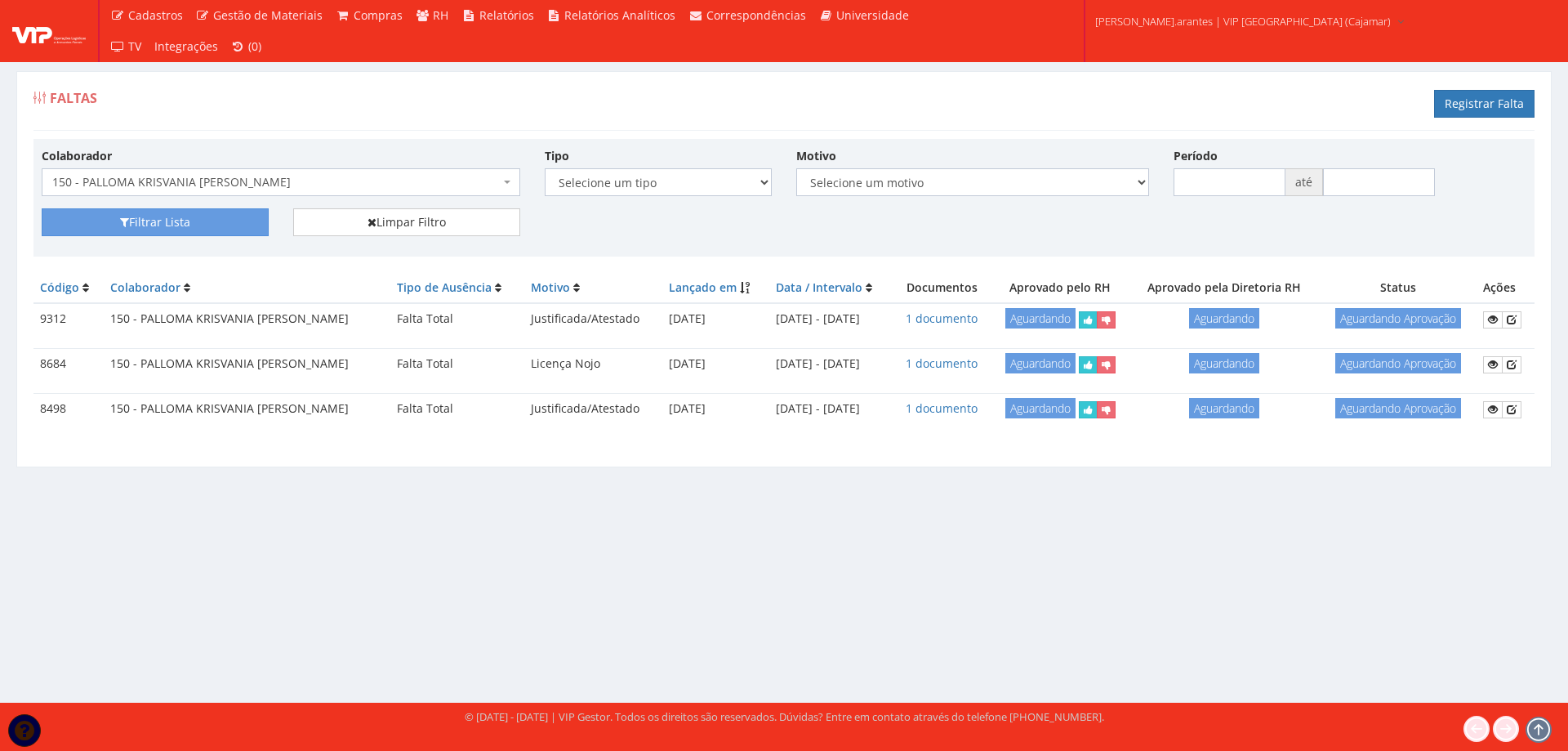
click at [271, 175] on span "150 - PALLOMA KRISVANIA [PERSON_NAME]" at bounding box center [275, 182] width 448 height 16
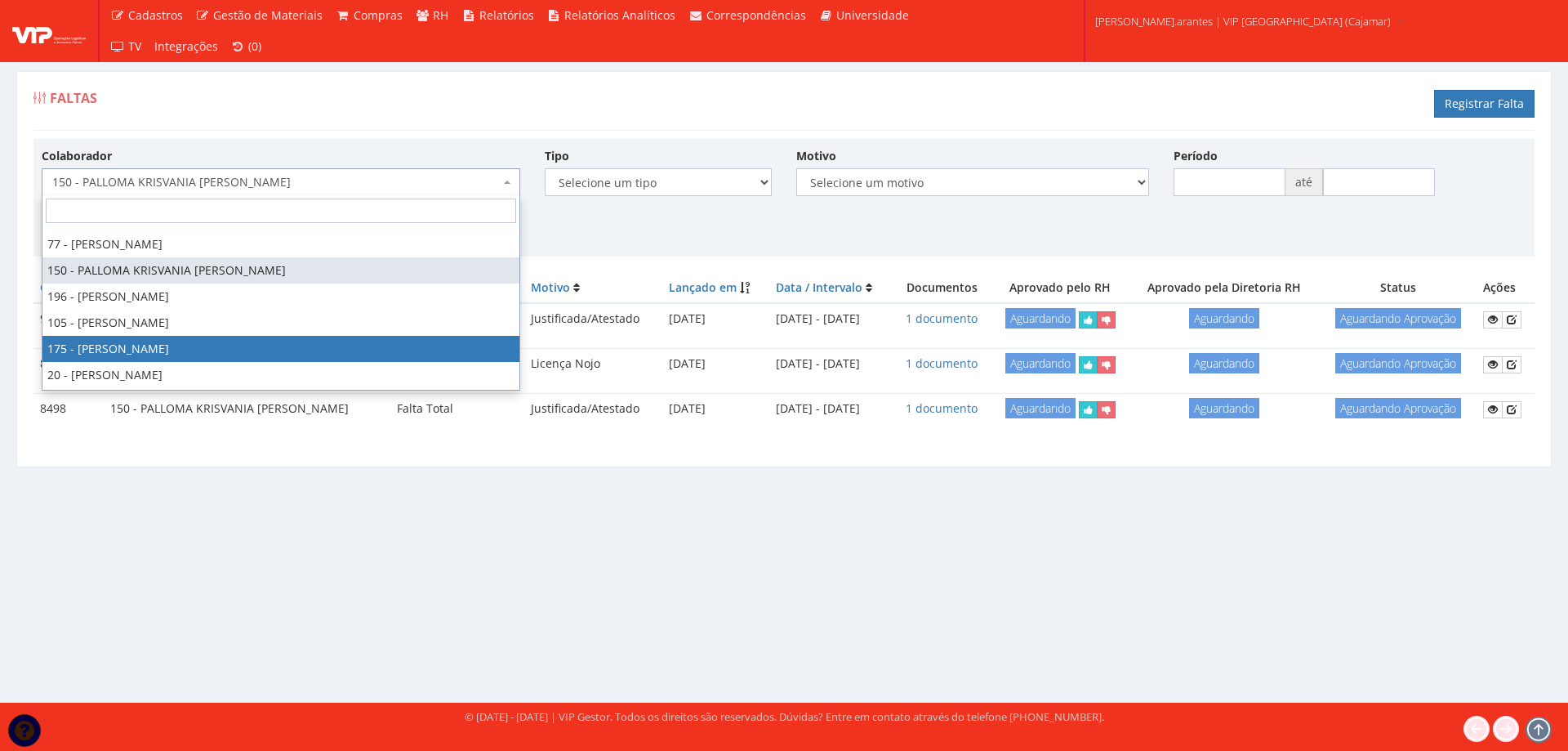
scroll to position [3638, 0]
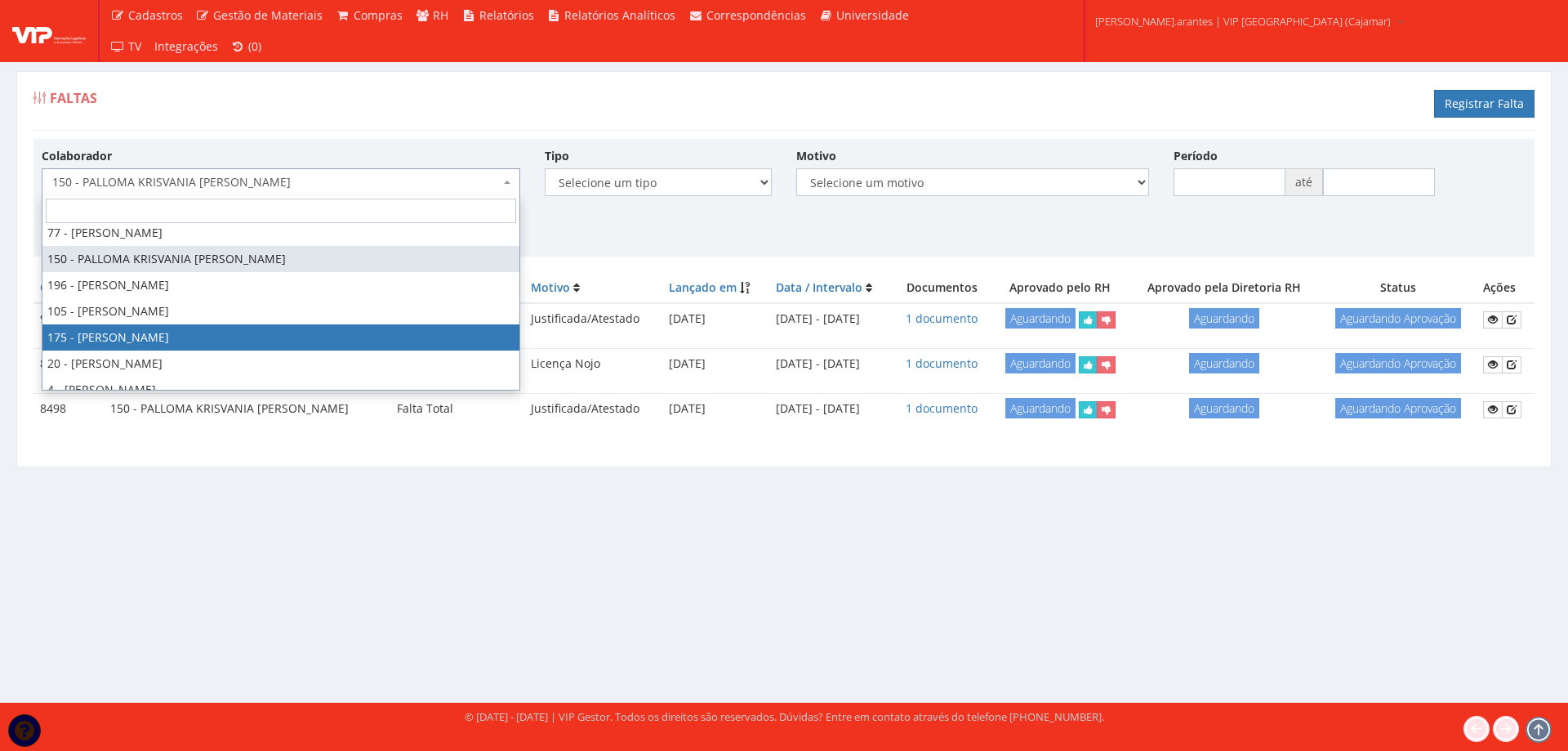
select select "4062"
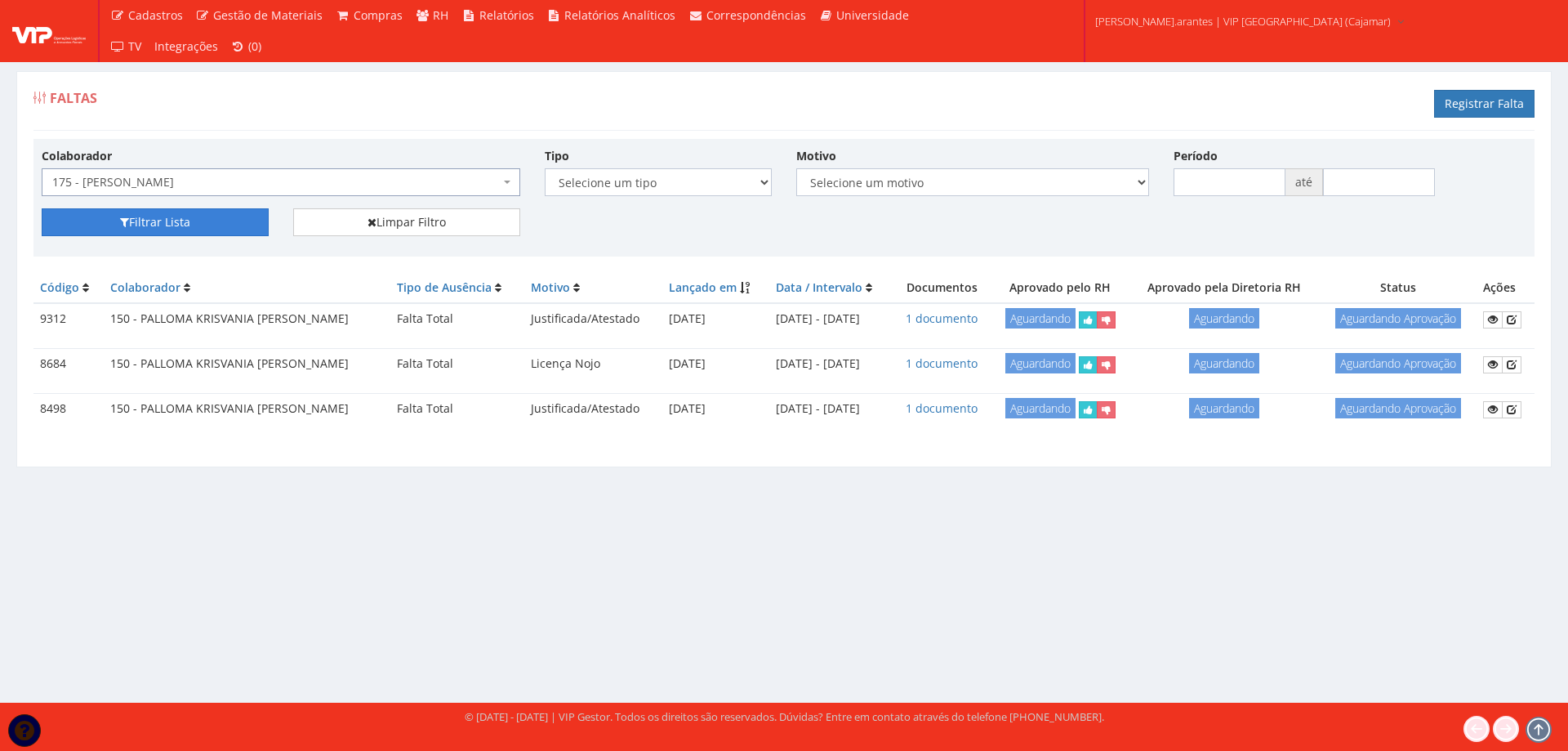
click at [189, 220] on button "Filtrar Lista" at bounding box center [155, 221] width 227 height 27
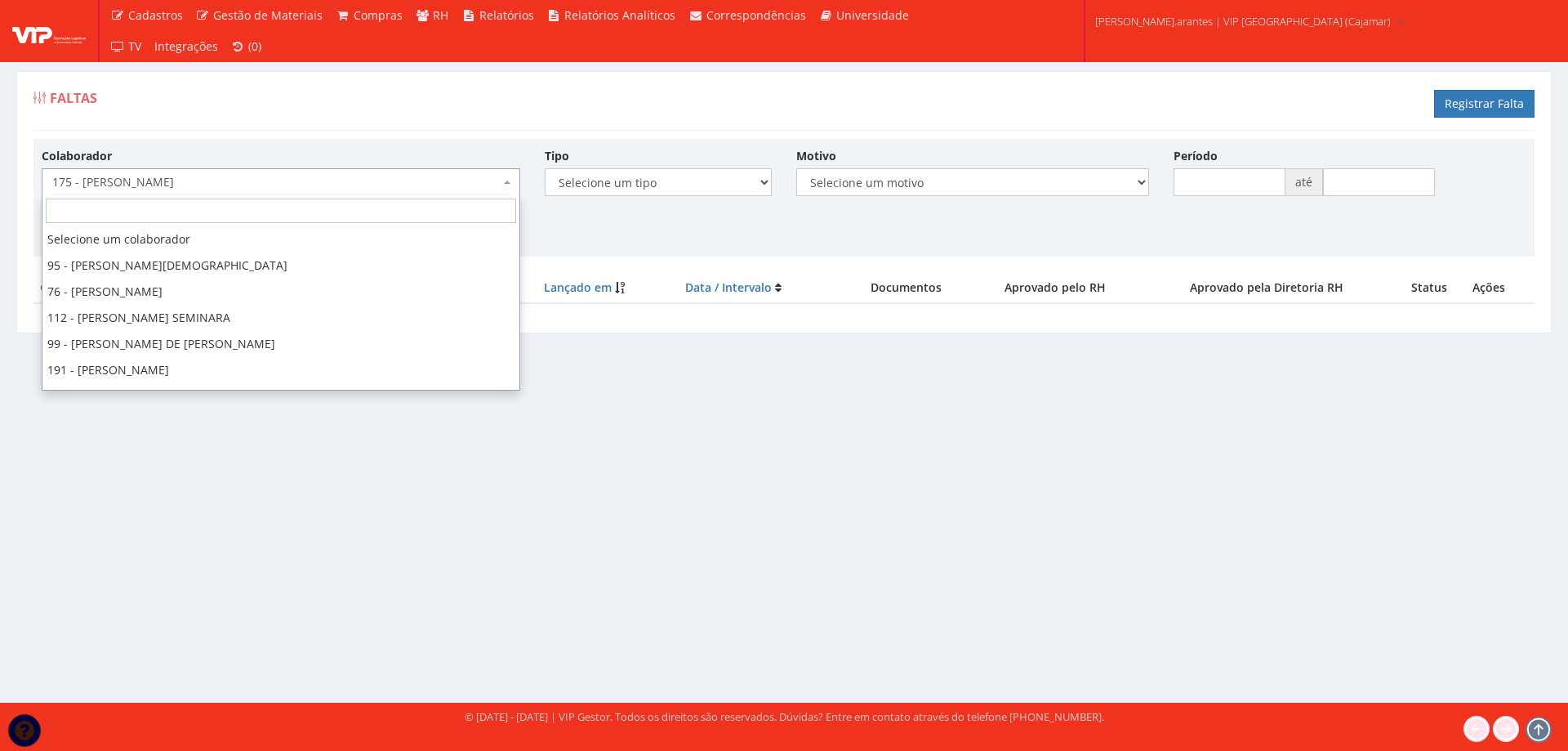
click at [231, 189] on span "175 - [PERSON_NAME]" at bounding box center [275, 182] width 448 height 16
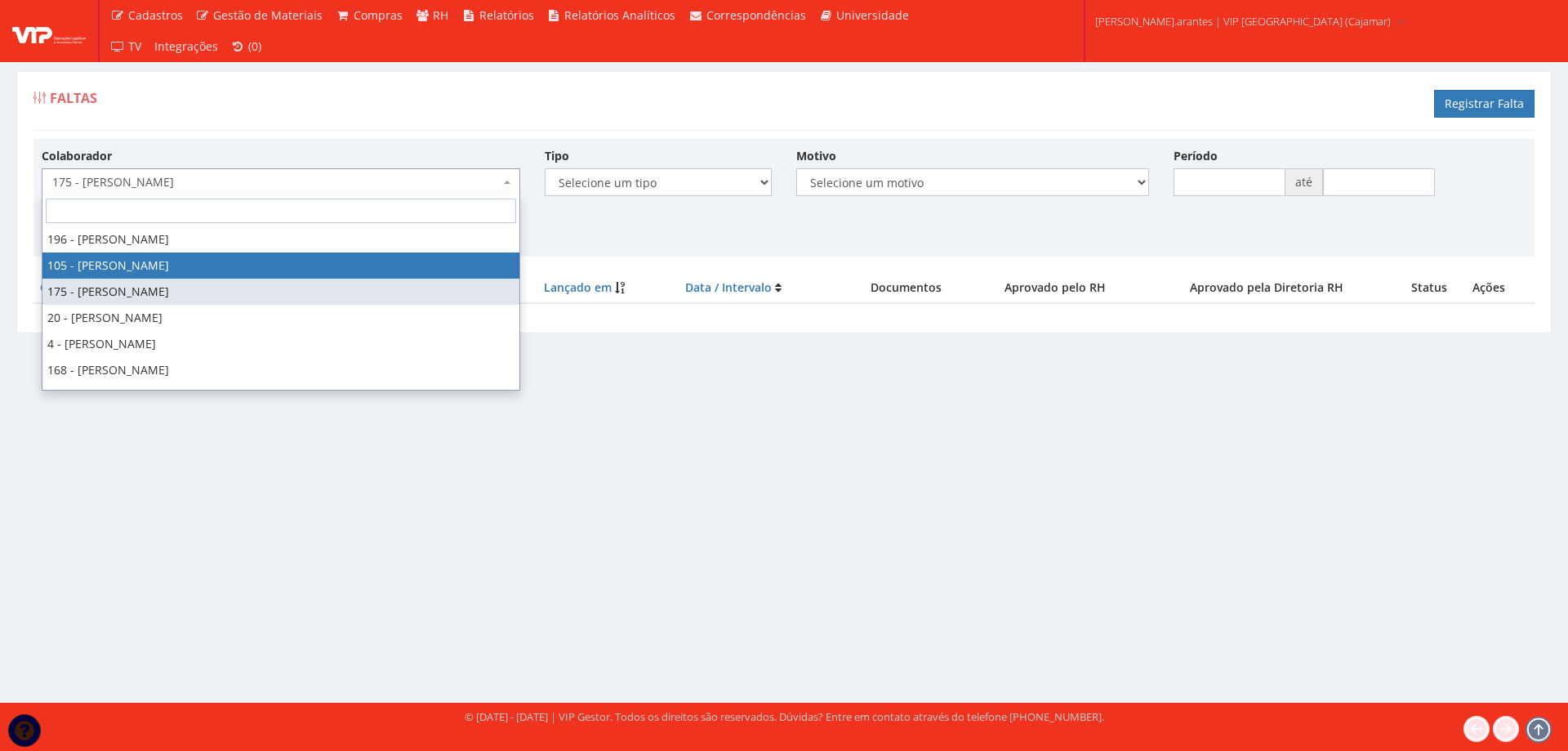
select select "3649"
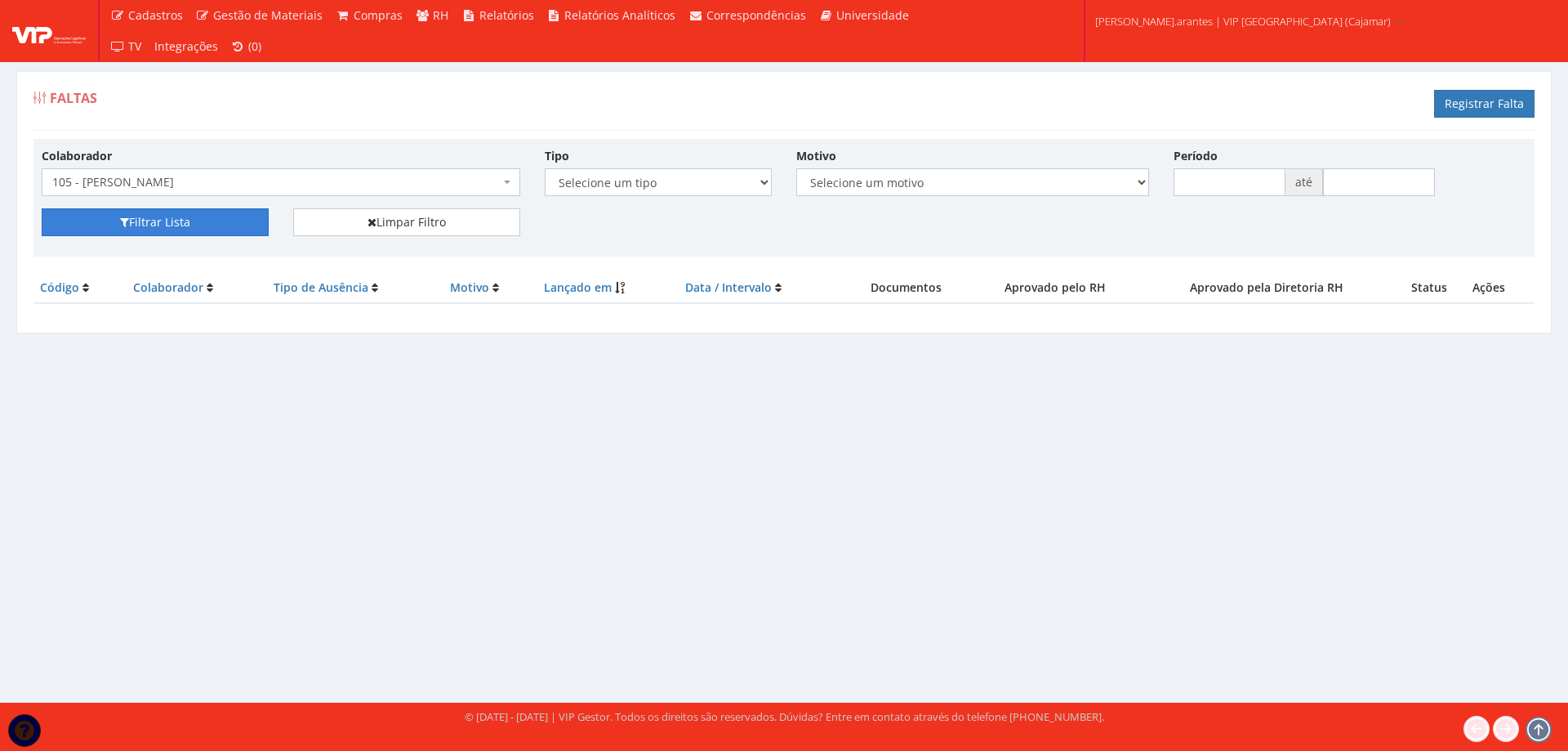
click at [156, 226] on button "Filtrar Lista" at bounding box center [155, 221] width 227 height 27
